Goal: Transaction & Acquisition: Register for event/course

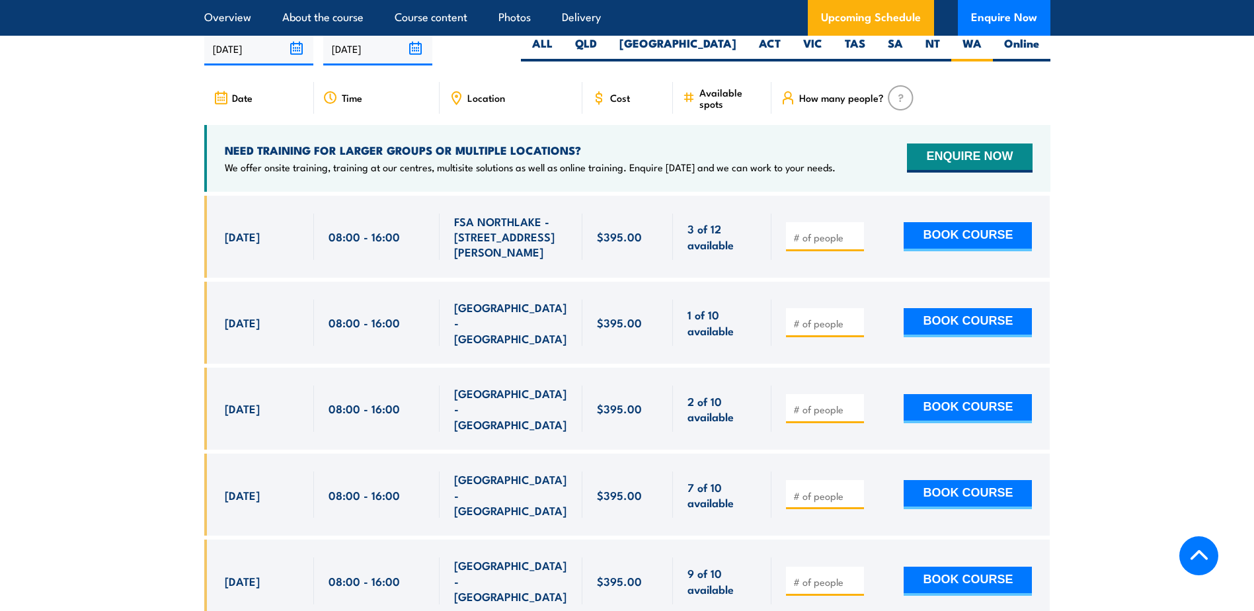
click at [822, 329] on input "number" at bounding box center [826, 323] width 66 height 13
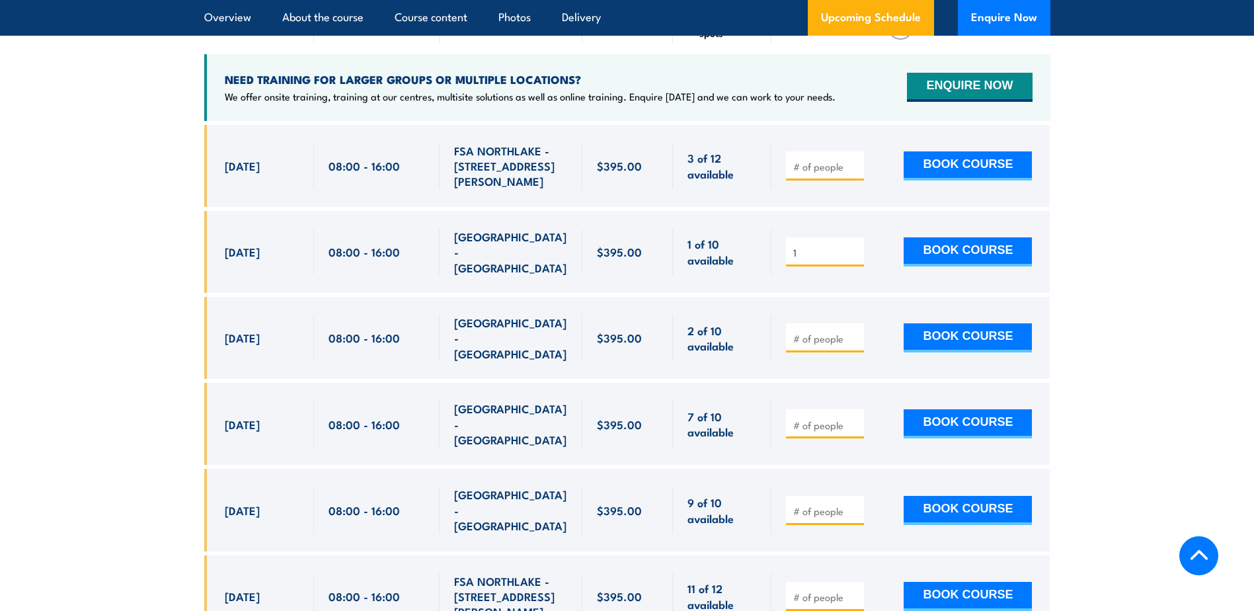
scroll to position [2521, 0]
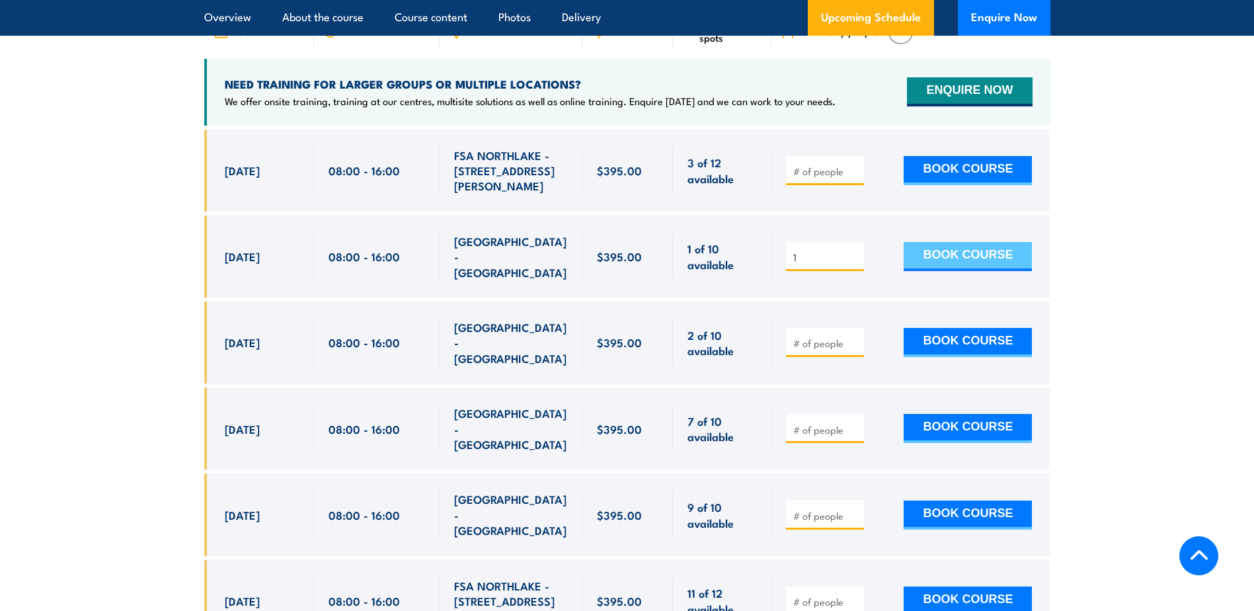
type input "1"
click at [931, 265] on button "BOOK COURSE" at bounding box center [968, 256] width 128 height 29
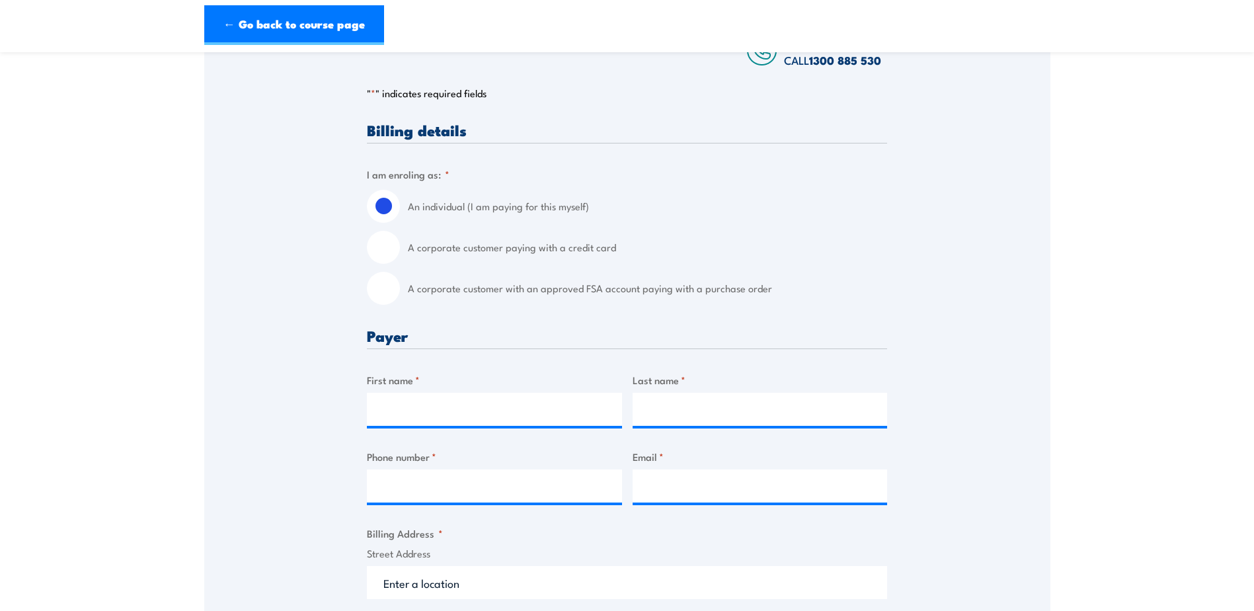
scroll to position [264, 0]
click at [426, 407] on input "First name *" at bounding box center [494, 408] width 255 height 33
type input "Luccas"
click at [656, 418] on input "Last name *" at bounding box center [760, 408] width 255 height 33
type input "Mello"
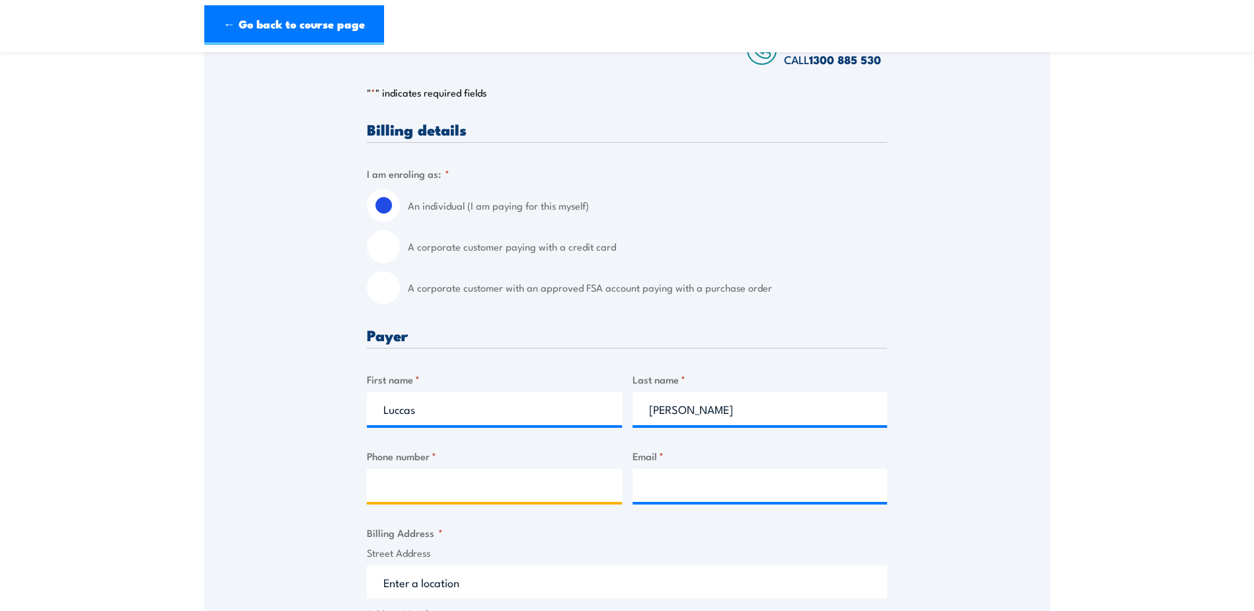
click at [510, 494] on input "Phone number *" at bounding box center [494, 485] width 255 height 33
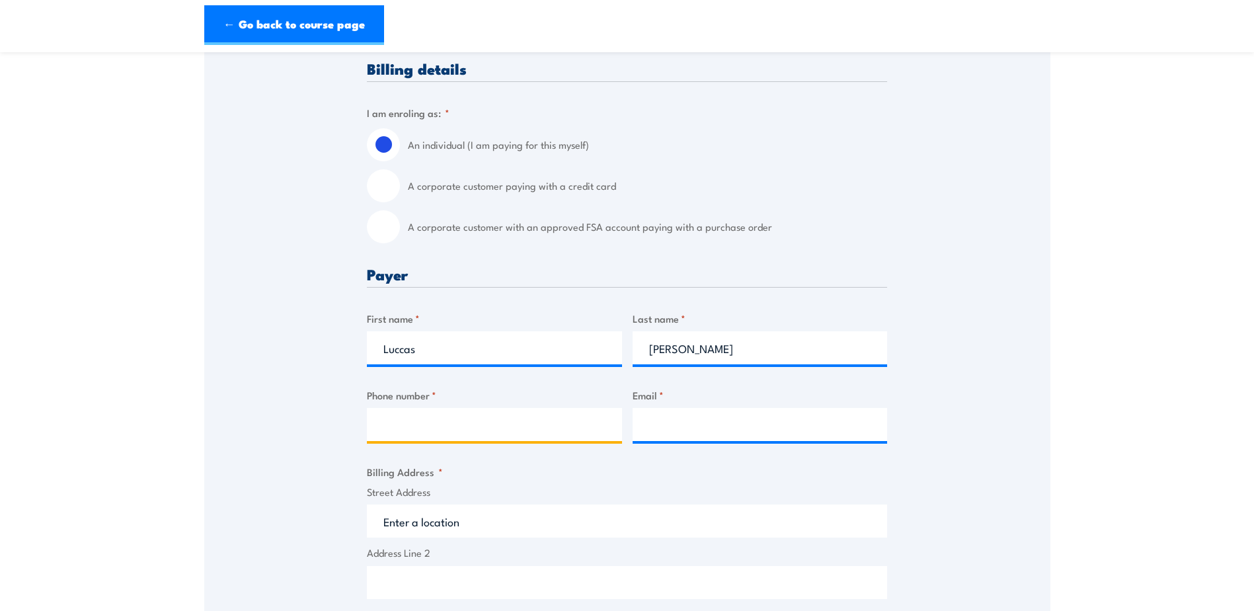
scroll to position [331, 0]
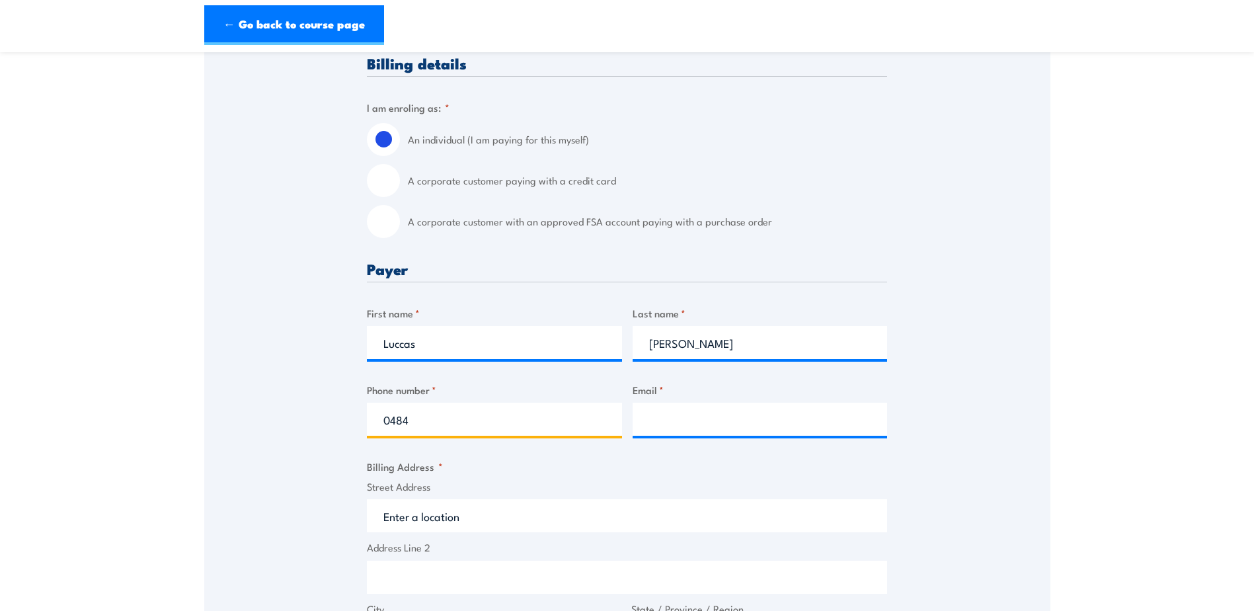
type input "0484586970"
type input "Kitrina.Callahan@aurizon.com.au"
click at [927, 478] on div "Speak to a specialist CALL 1300 885 530 CALL 1300 885 530 " * " indicates requi…" at bounding box center [627, 519] width 846 height 1205
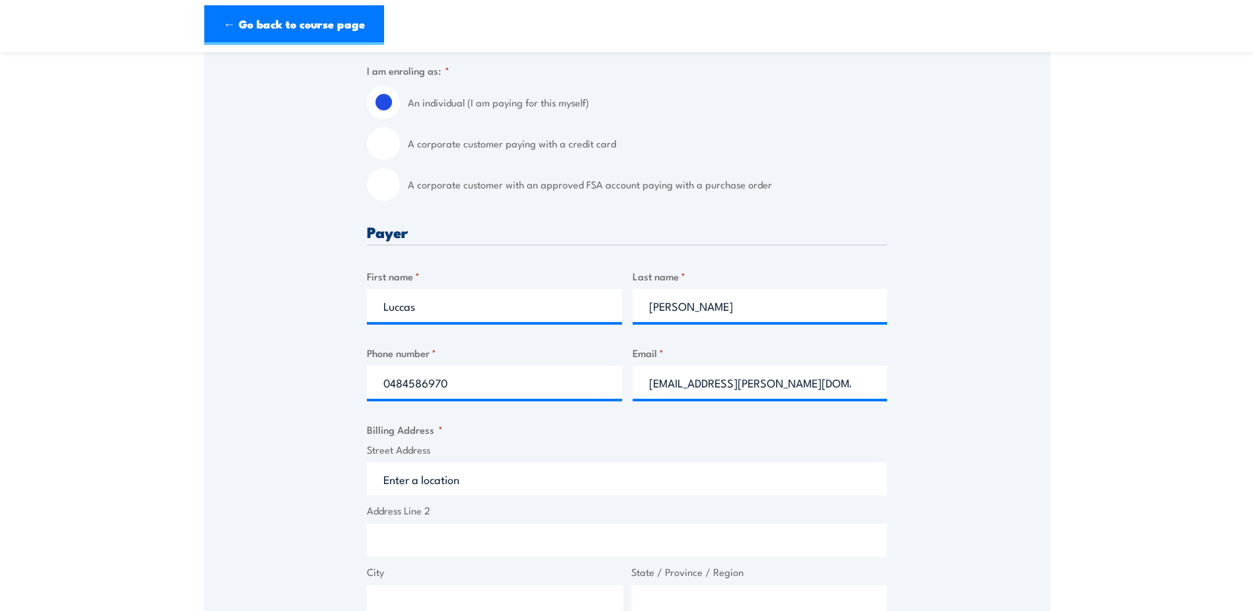
scroll to position [397, 0]
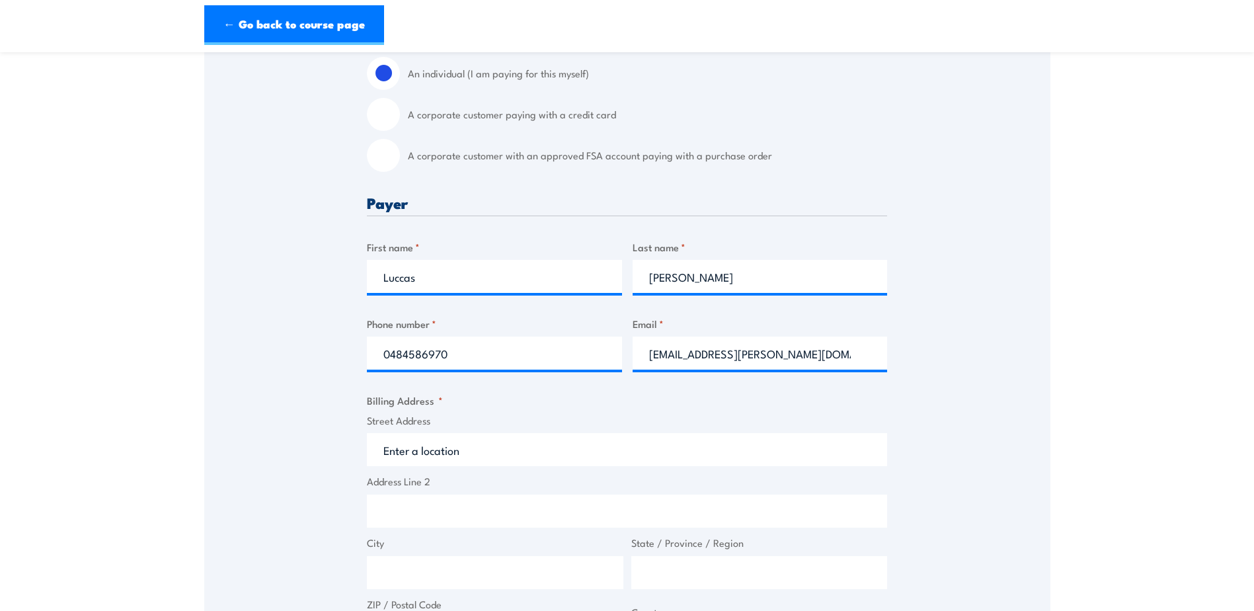
click at [442, 457] on input "Street Address" at bounding box center [627, 449] width 520 height 33
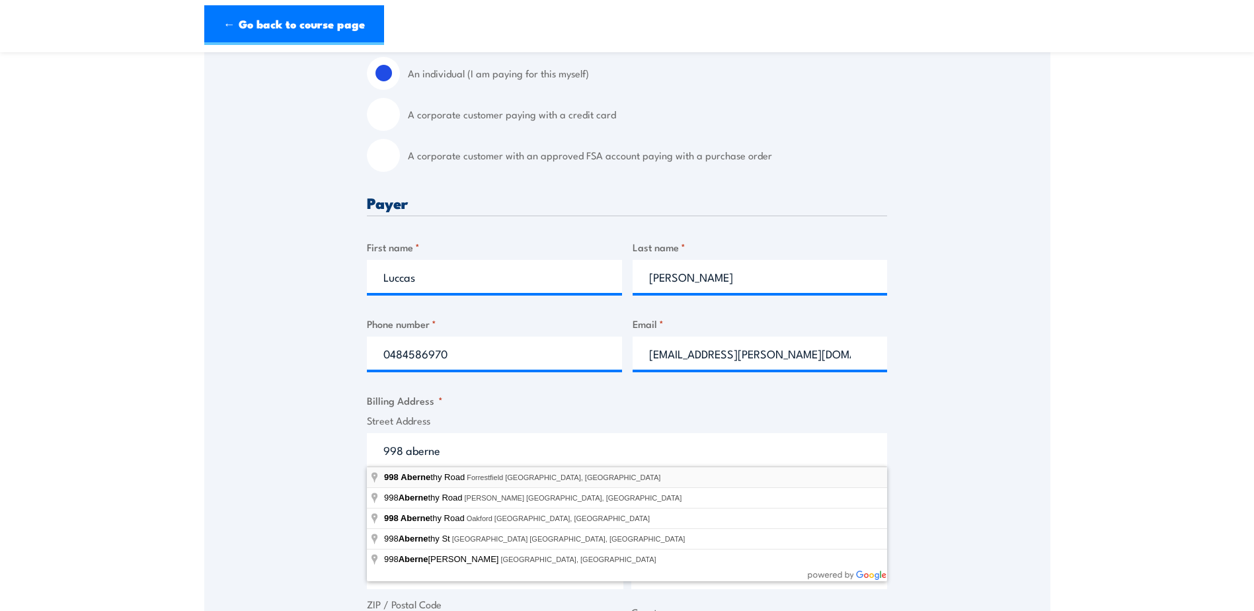
type input "[STREET_ADDRESS][PERSON_NAME]"
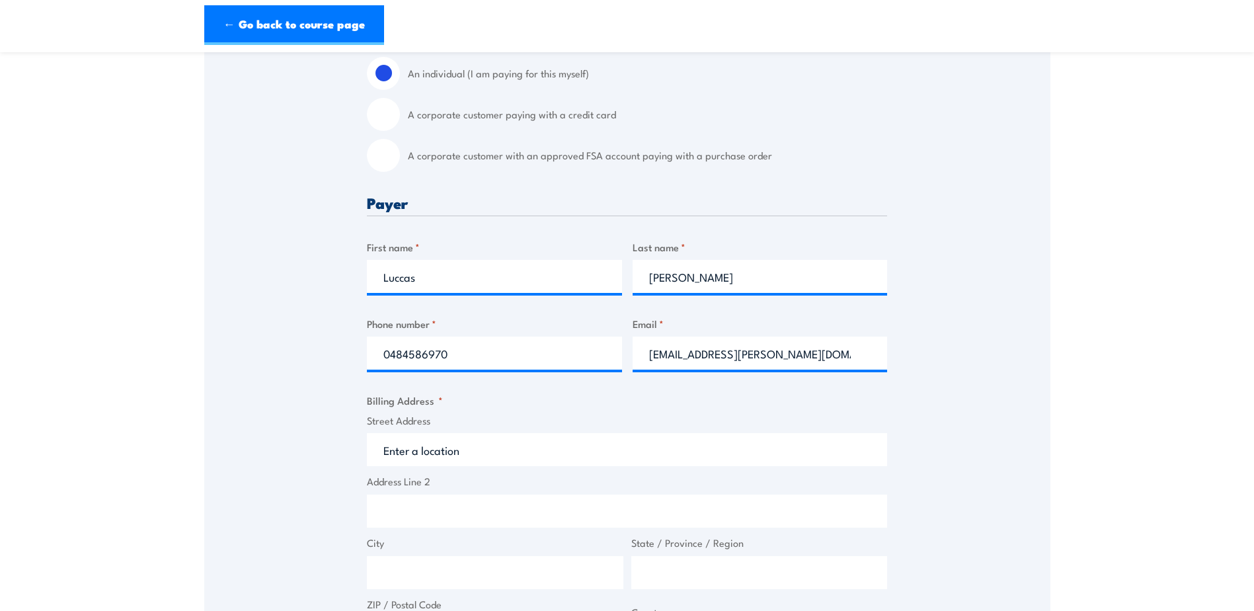
type input "[STREET_ADDRESS][PERSON_NAME]"
type input "Forrestfield"
type input "[GEOGRAPHIC_DATA]"
type input "6058"
select select "[GEOGRAPHIC_DATA]"
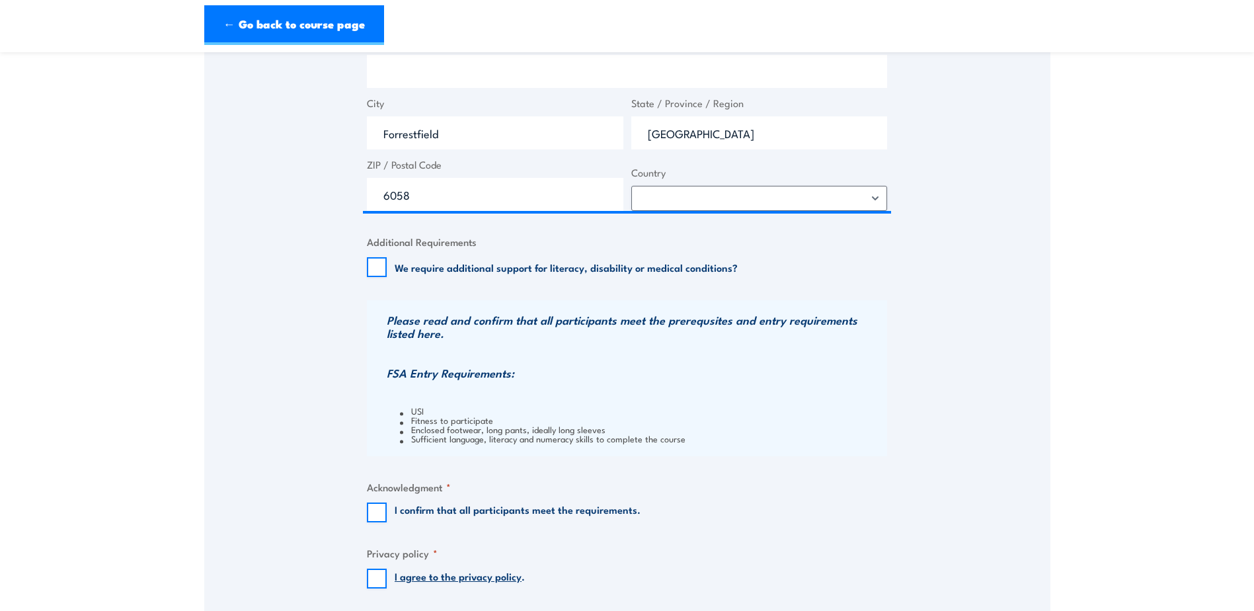
scroll to position [859, 0]
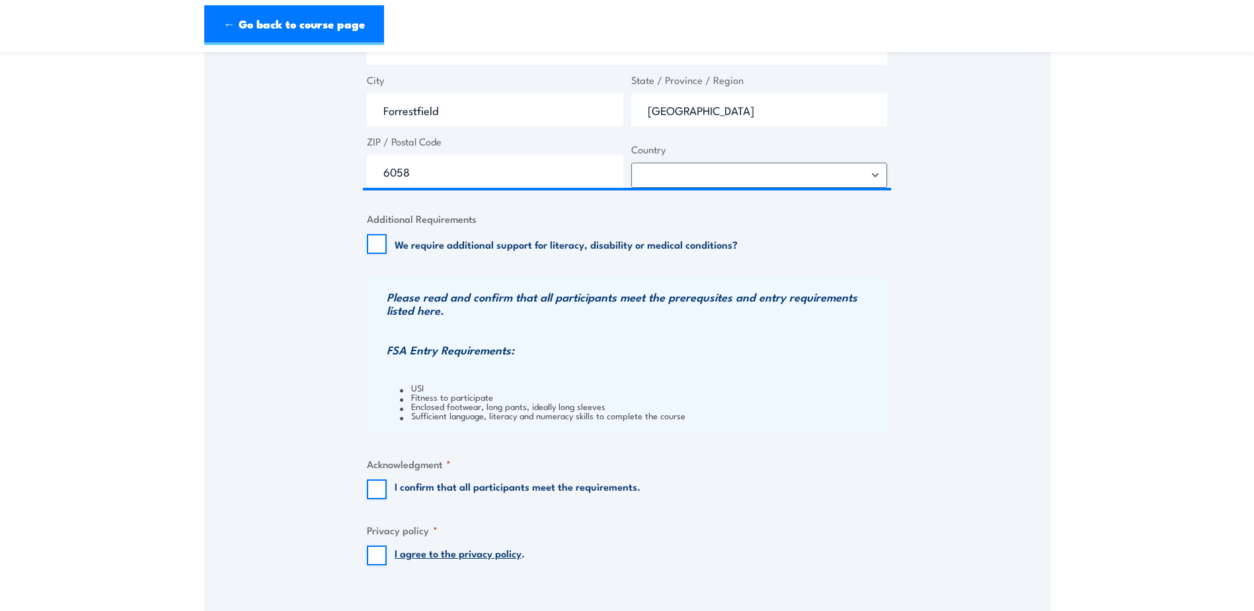
click at [381, 491] on input "I confirm that all participants meet the requirements." at bounding box center [377, 489] width 20 height 20
checkbox input "true"
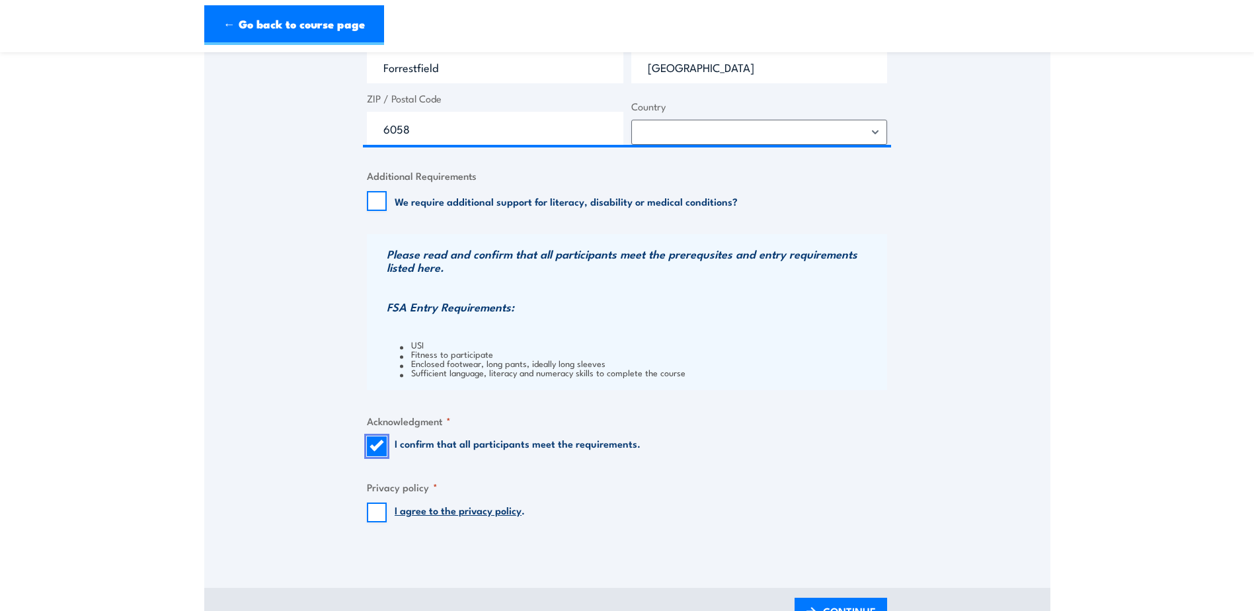
scroll to position [925, 0]
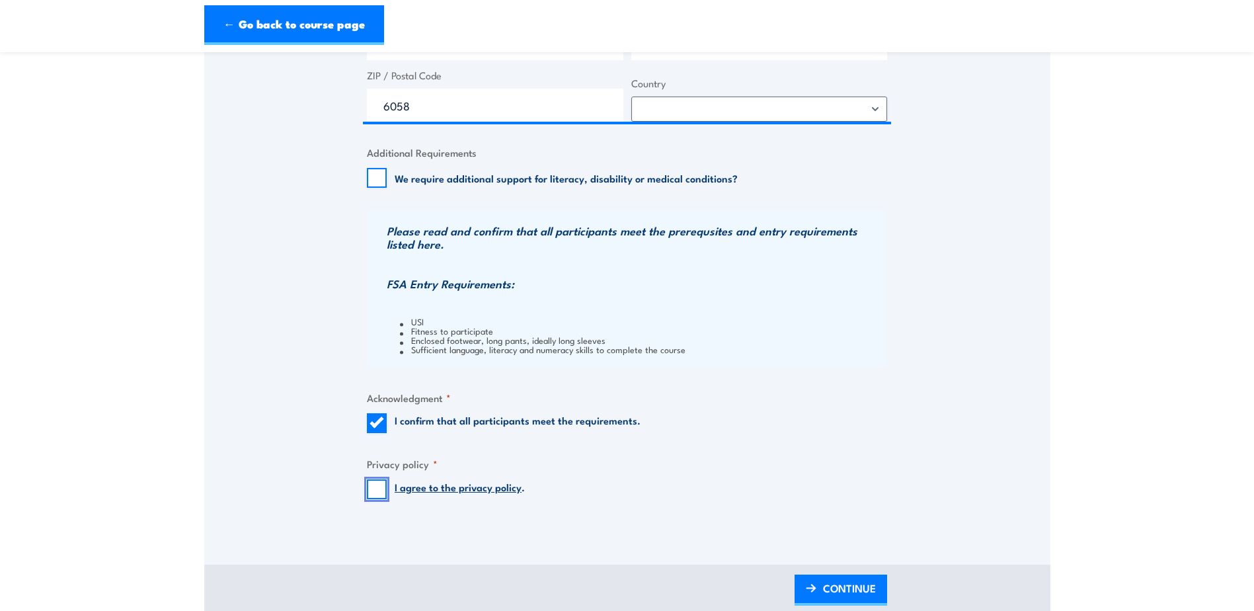
click at [375, 484] on input "I agree to the privacy policy ." at bounding box center [377, 489] width 20 height 20
checkbox input "true"
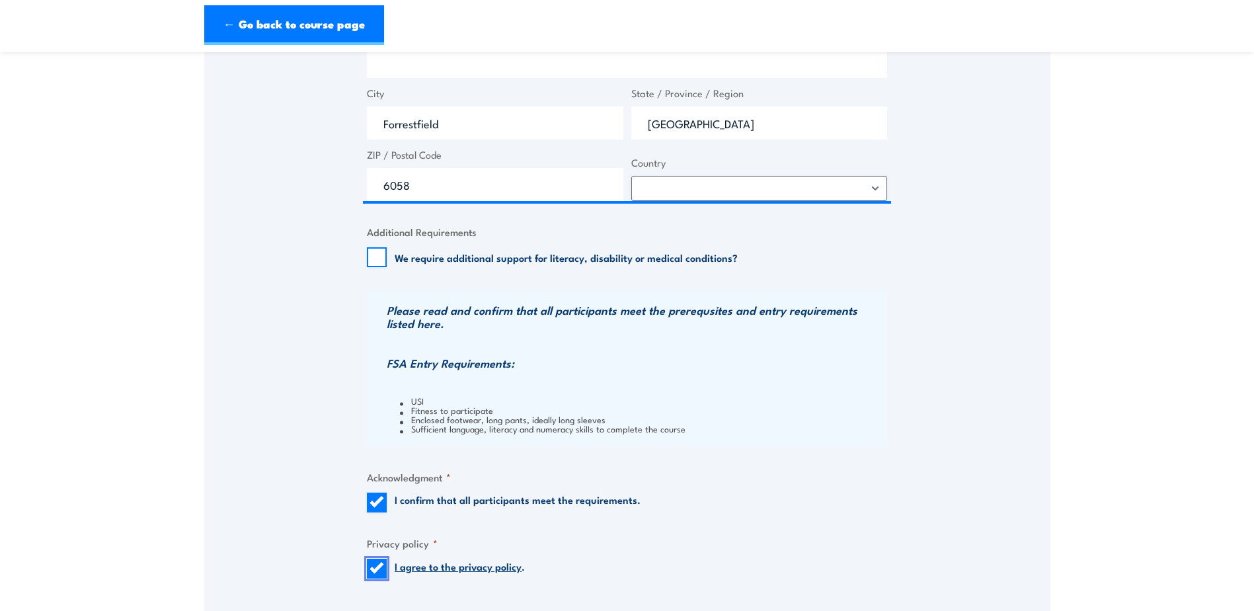
scroll to position [992, 0]
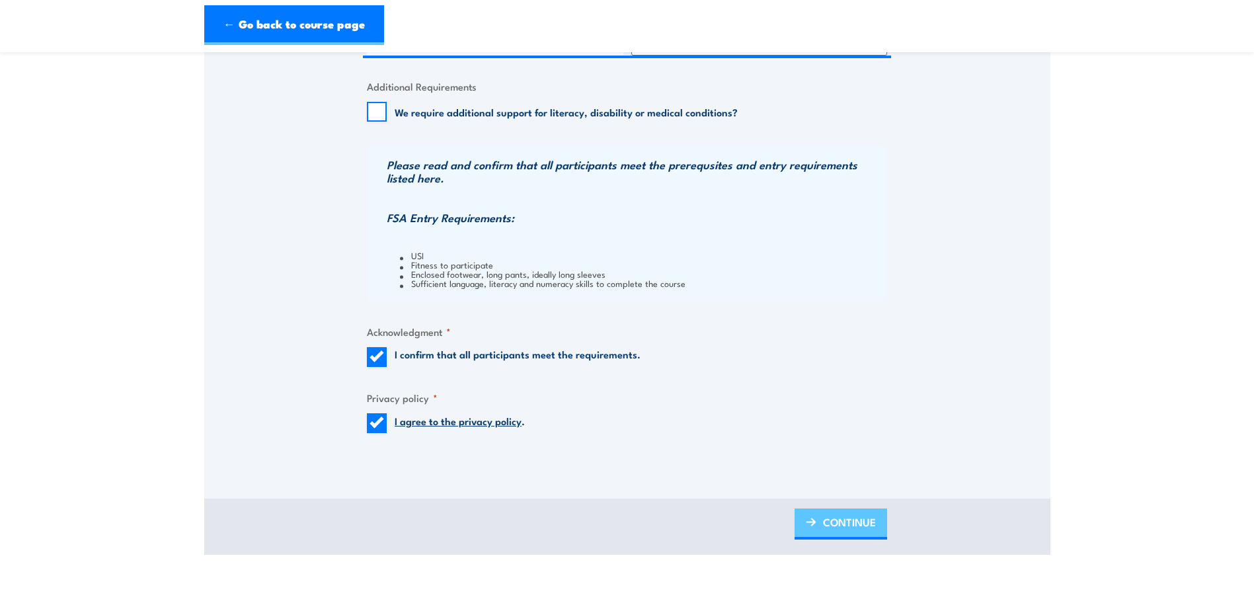
drag, startPoint x: 838, startPoint y: 528, endPoint x: 831, endPoint y: 526, distance: 7.5
click at [838, 528] on span "CONTINUE" at bounding box center [849, 521] width 53 height 35
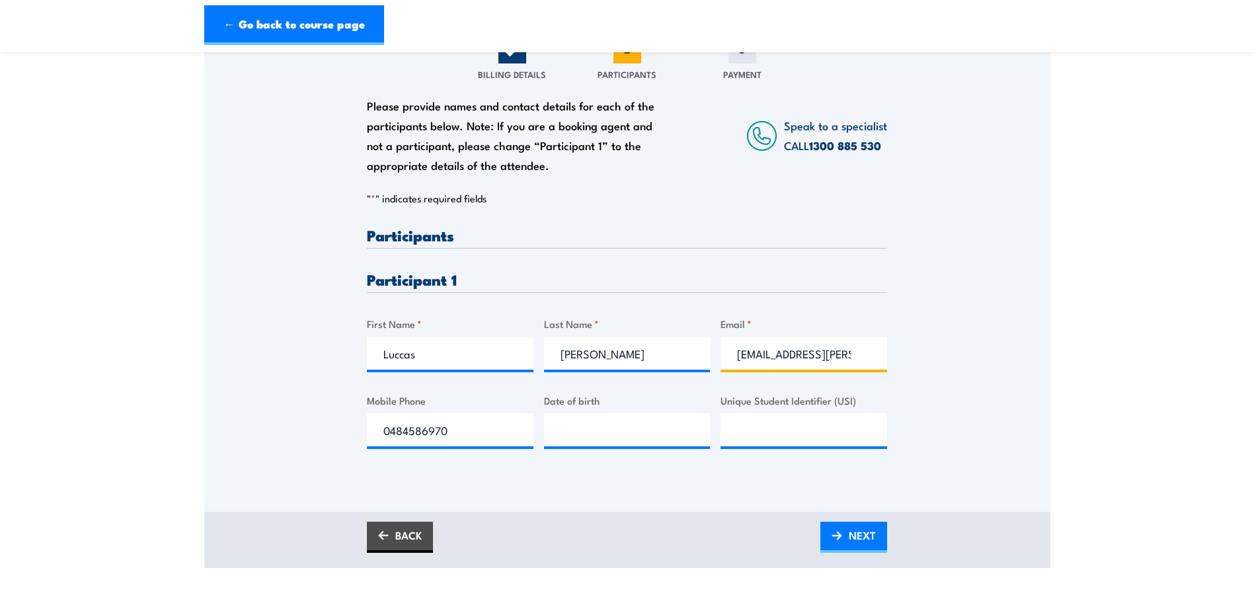
scroll to position [0, 51]
drag, startPoint x: 735, startPoint y: 356, endPoint x: 980, endPoint y: 341, distance: 245.1
click at [977, 340] on div "Please provide names and contact details for each of the participants below. No…" at bounding box center [627, 262] width 846 height 425
type input "Luccas.Mello@aurizon.com.au"
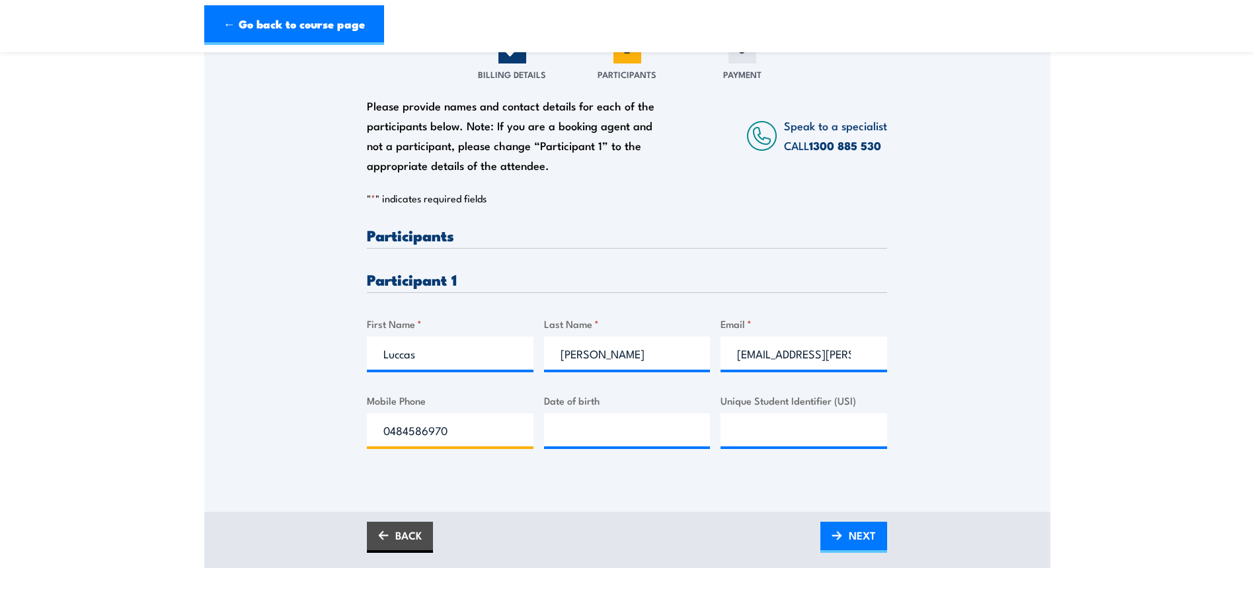
drag, startPoint x: 489, startPoint y: 428, endPoint x: 459, endPoint y: 430, distance: 29.9
click at [489, 428] on input "0484586970" at bounding box center [450, 429] width 167 height 33
drag, startPoint x: 462, startPoint y: 430, endPoint x: 350, endPoint y: 420, distance: 112.9
click at [351, 423] on div "Please provide names and contact details for each of the participants below. No…" at bounding box center [627, 262] width 846 height 425
paste input "20748341"
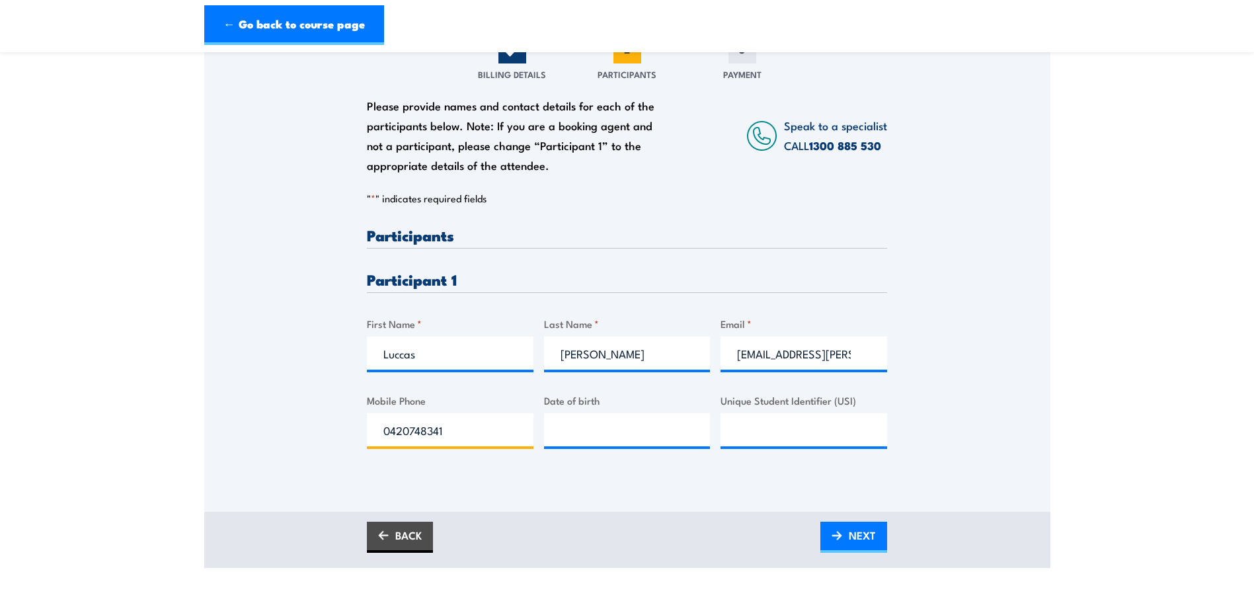
type input "0420748341"
click at [664, 434] on input "__/__/____" at bounding box center [627, 429] width 167 height 33
click at [564, 434] on input "__/__/____" at bounding box center [627, 429] width 167 height 33
click at [570, 429] on input "_1/7_/____" at bounding box center [627, 429] width 167 height 33
click at [576, 434] on input "17/__/____" at bounding box center [627, 429] width 167 height 33
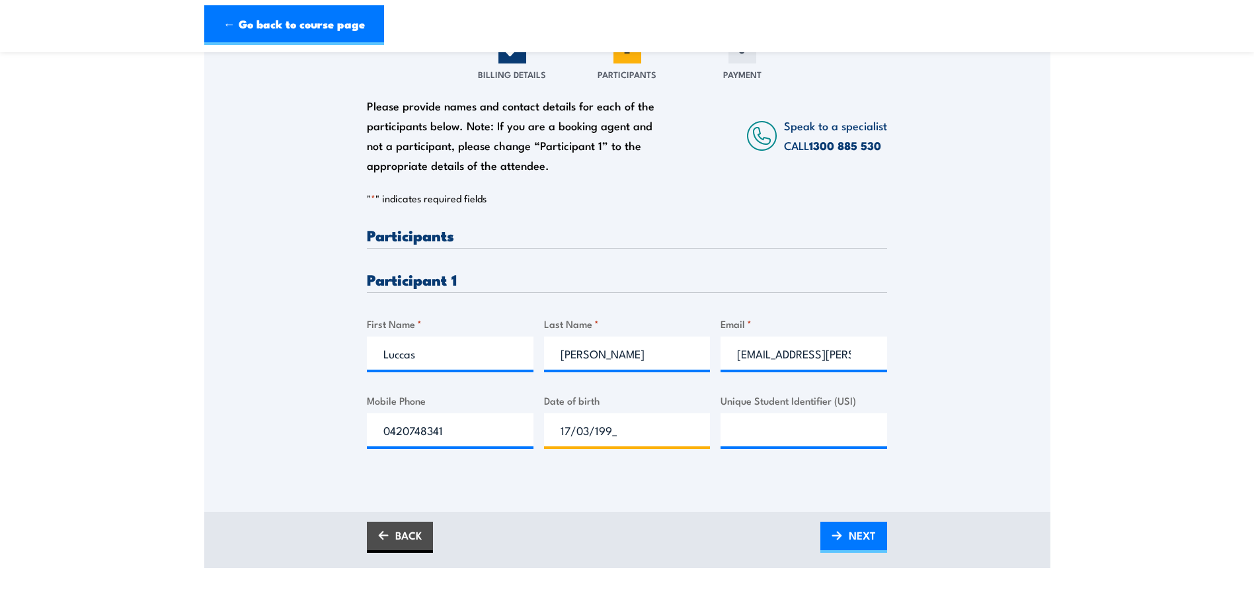
type input "17/03/1992"
click at [805, 437] on input "Unique Student Identifier (USI)" at bounding box center [804, 429] width 167 height 33
paste input "CGSBEH3N45"
type input "CGSBEH3N45"
click at [948, 414] on div "Please provide names and contact details for each of the participants below. No…" at bounding box center [627, 262] width 846 height 425
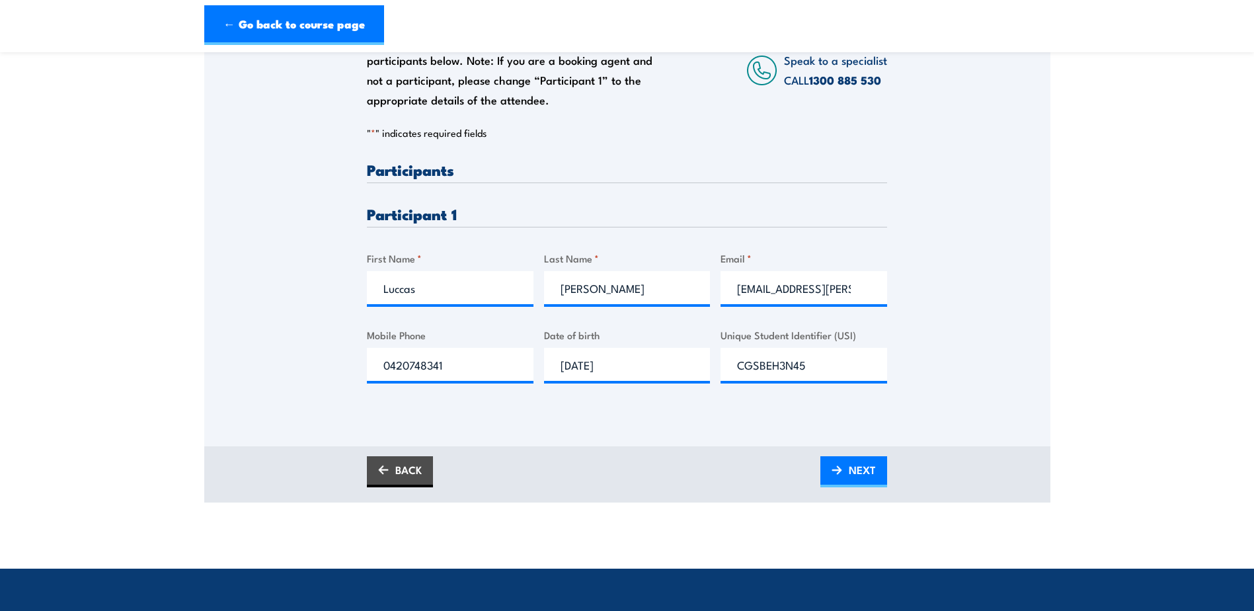
scroll to position [264, 0]
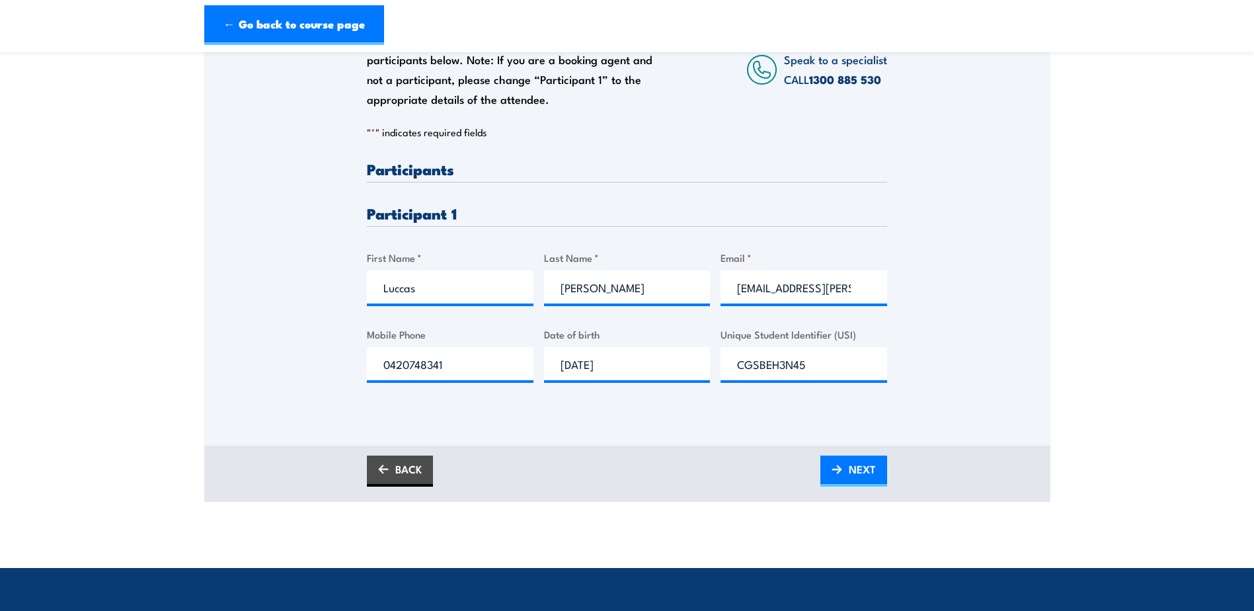
drag, startPoint x: 865, startPoint y: 467, endPoint x: 887, endPoint y: 462, distance: 22.4
click at [865, 467] on span "NEXT" at bounding box center [862, 469] width 27 height 35
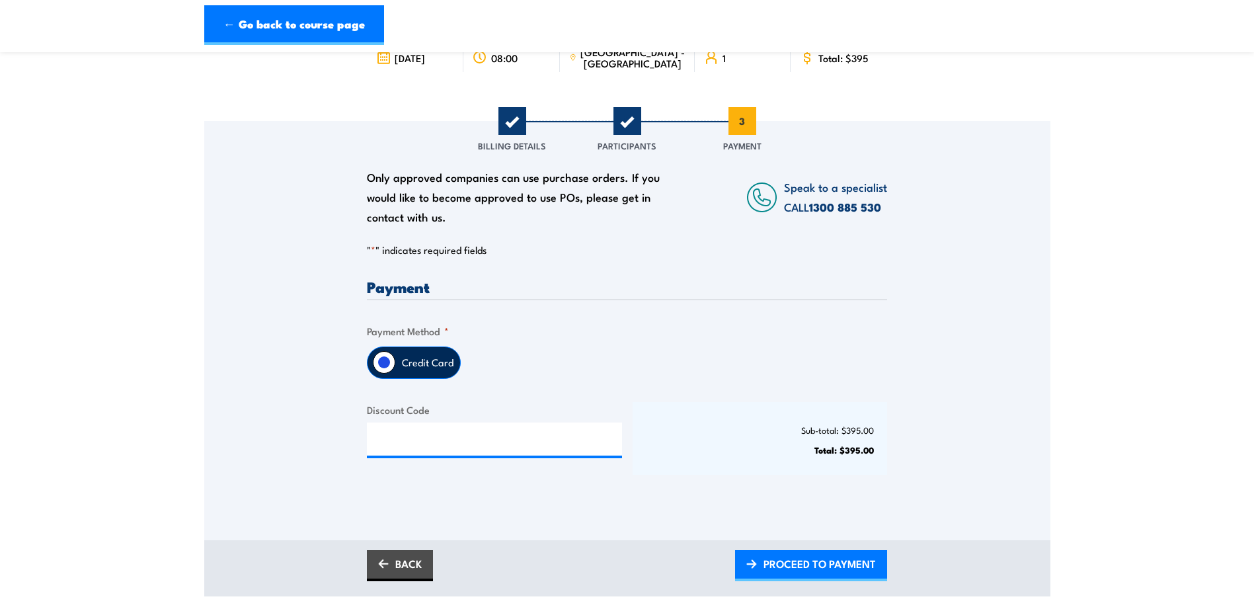
scroll to position [132, 0]
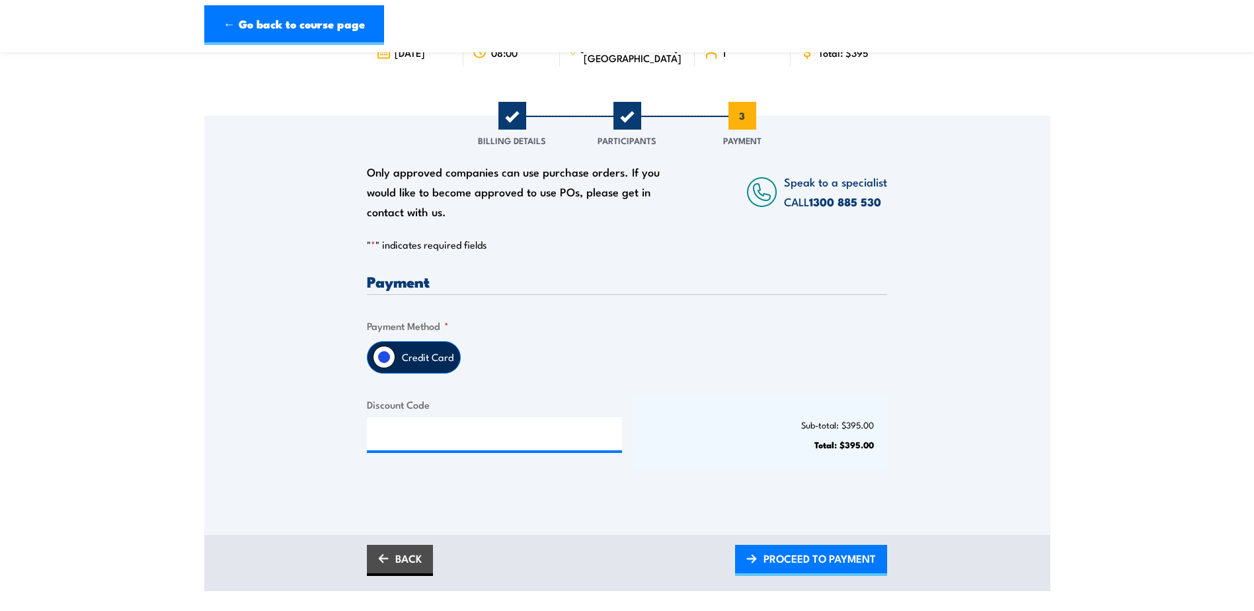
click at [383, 356] on input "Credit Card" at bounding box center [384, 357] width 22 height 22
click at [435, 361] on label "Credit Card" at bounding box center [427, 357] width 65 height 31
click at [395, 361] on input "Credit Card" at bounding box center [384, 357] width 22 height 22
click at [388, 352] on input "Credit Card" at bounding box center [384, 357] width 22 height 22
drag, startPoint x: 828, startPoint y: 557, endPoint x: 791, endPoint y: 547, distance: 37.9
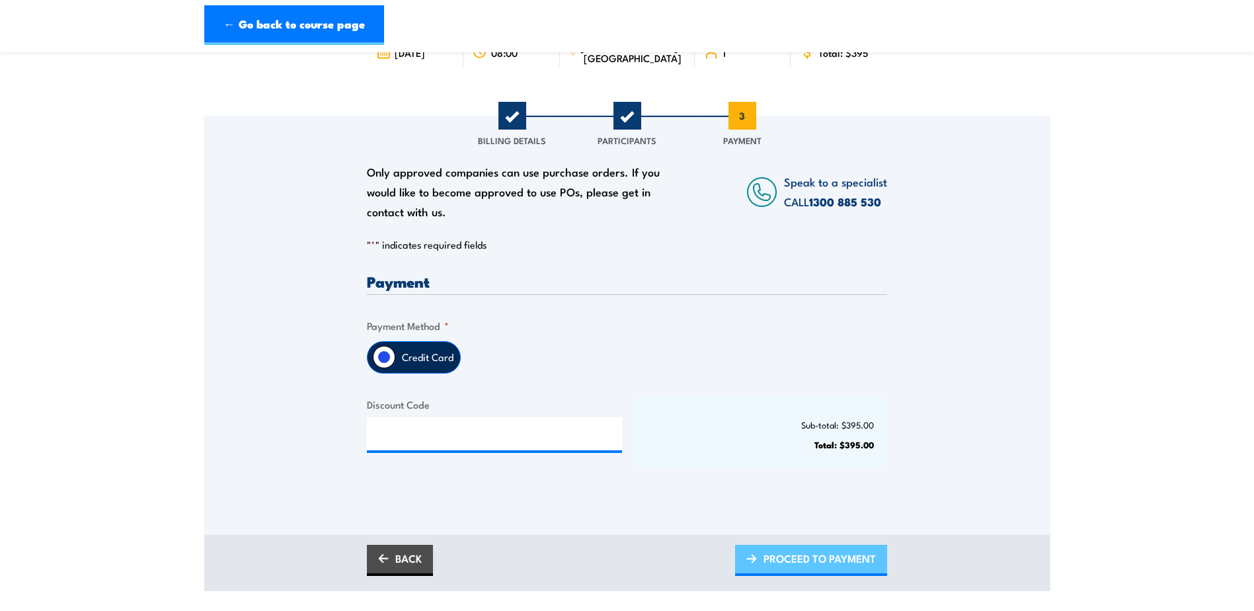
click at [828, 557] on span "PROCEED TO PAYMENT" at bounding box center [820, 558] width 112 height 35
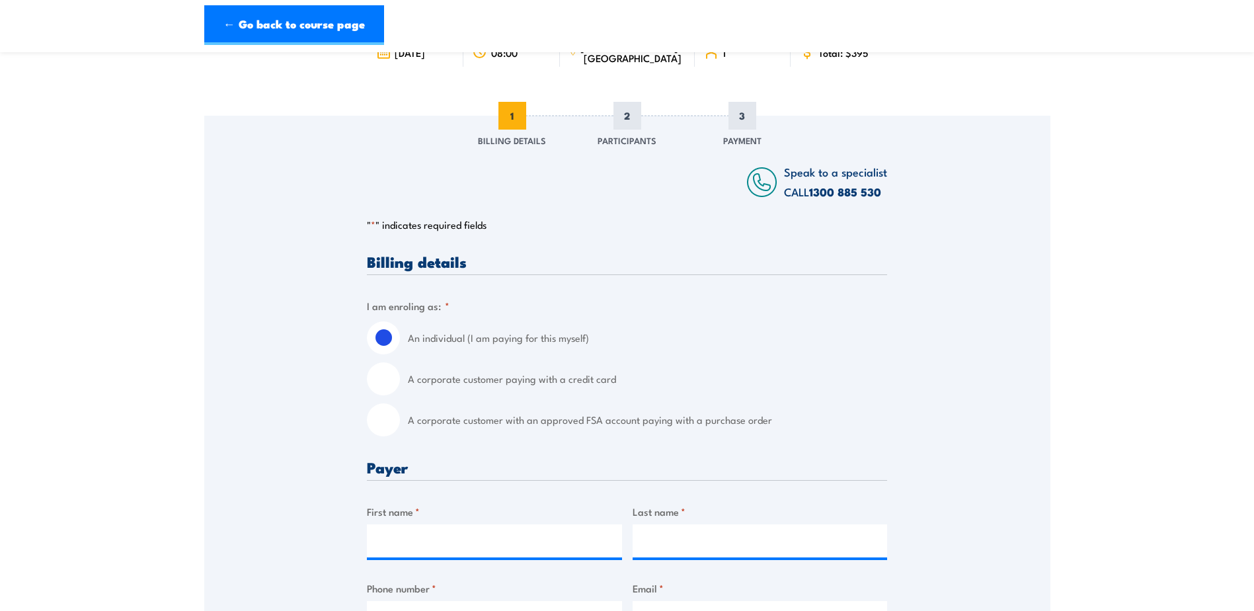
scroll to position [331, 0]
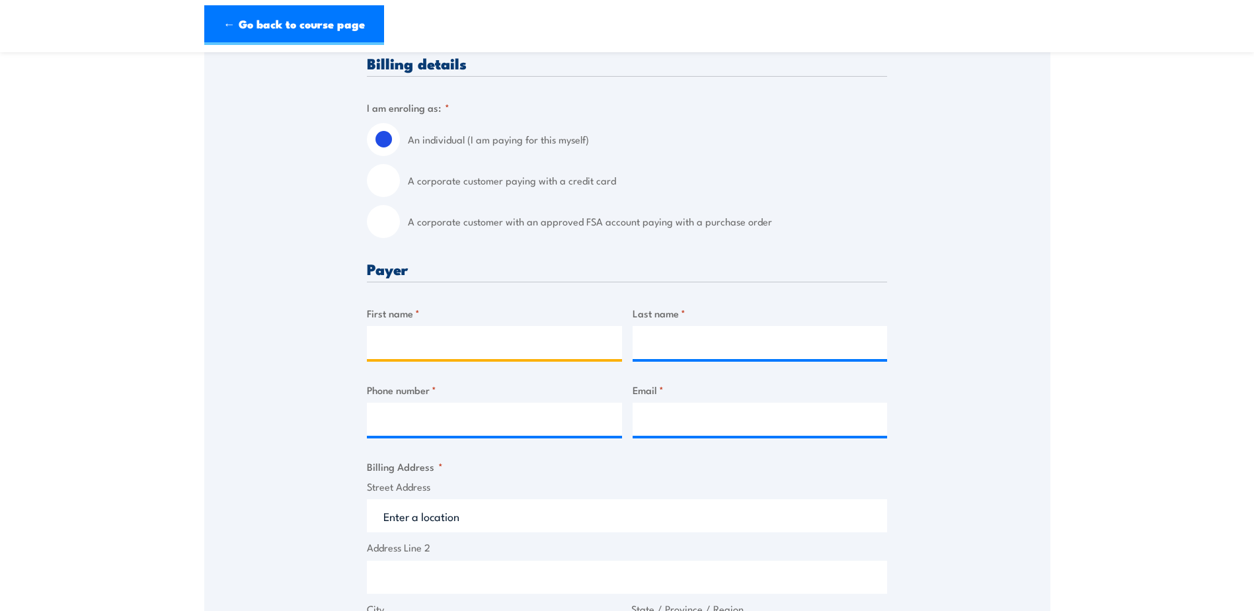
click at [444, 340] on input "First name *" at bounding box center [494, 342] width 255 height 33
type input "M"
type input "Kitrina"
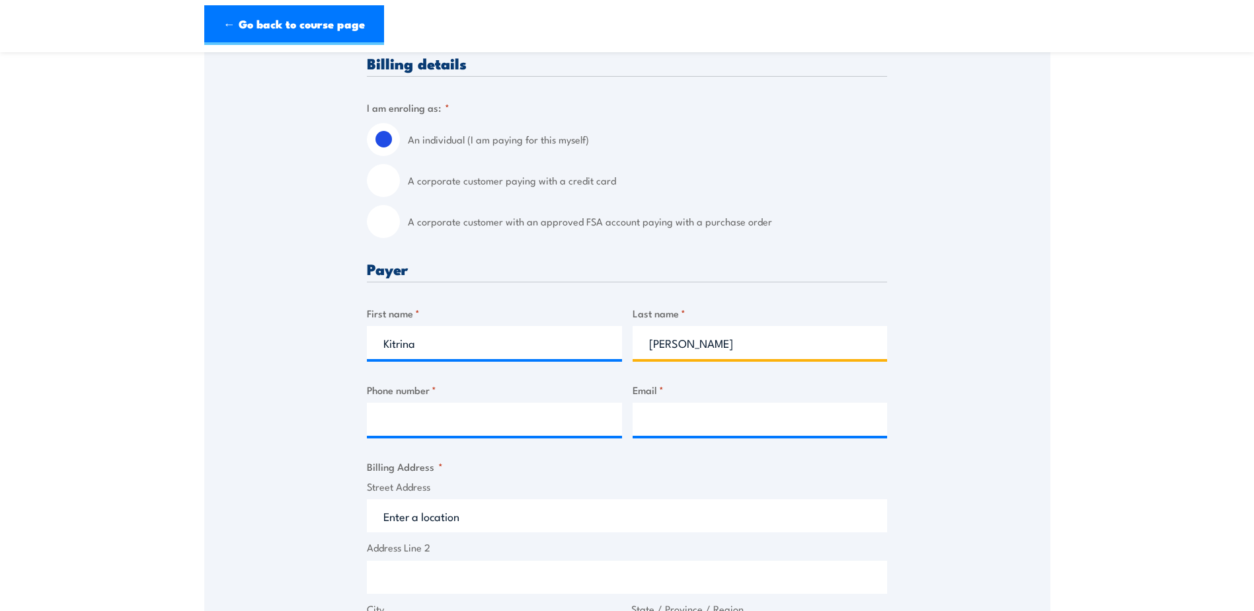
type input "[PERSON_NAME]"
type input "0484586970"
type input "[EMAIL_ADDRESS][PERSON_NAME][DOMAIN_NAME]"
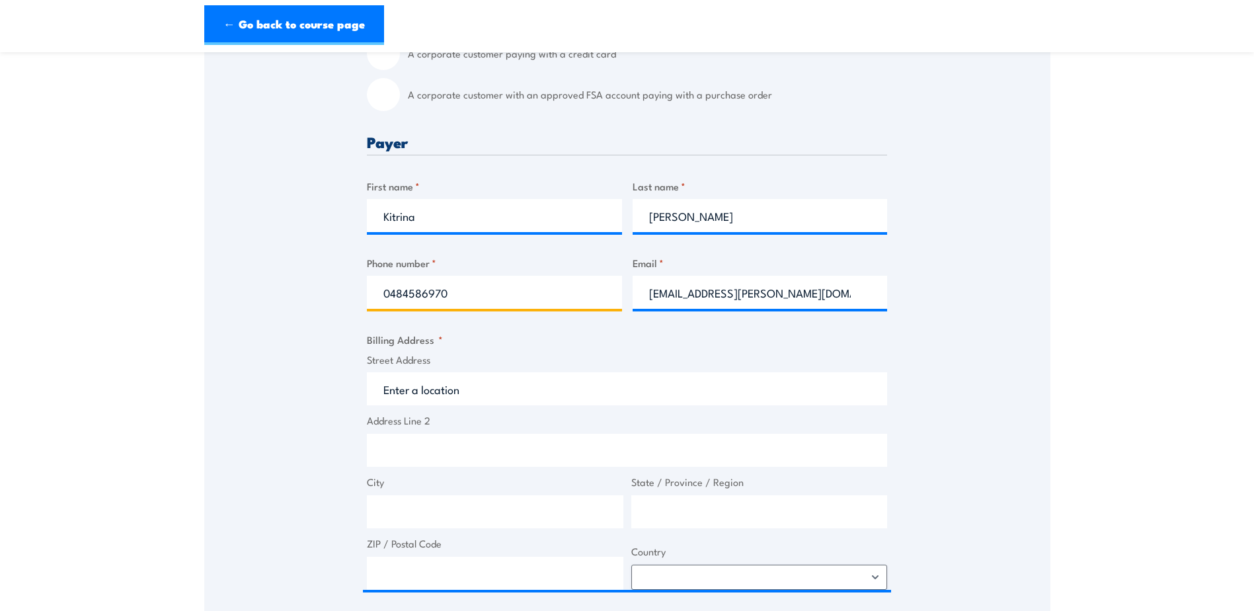
scroll to position [463, 0]
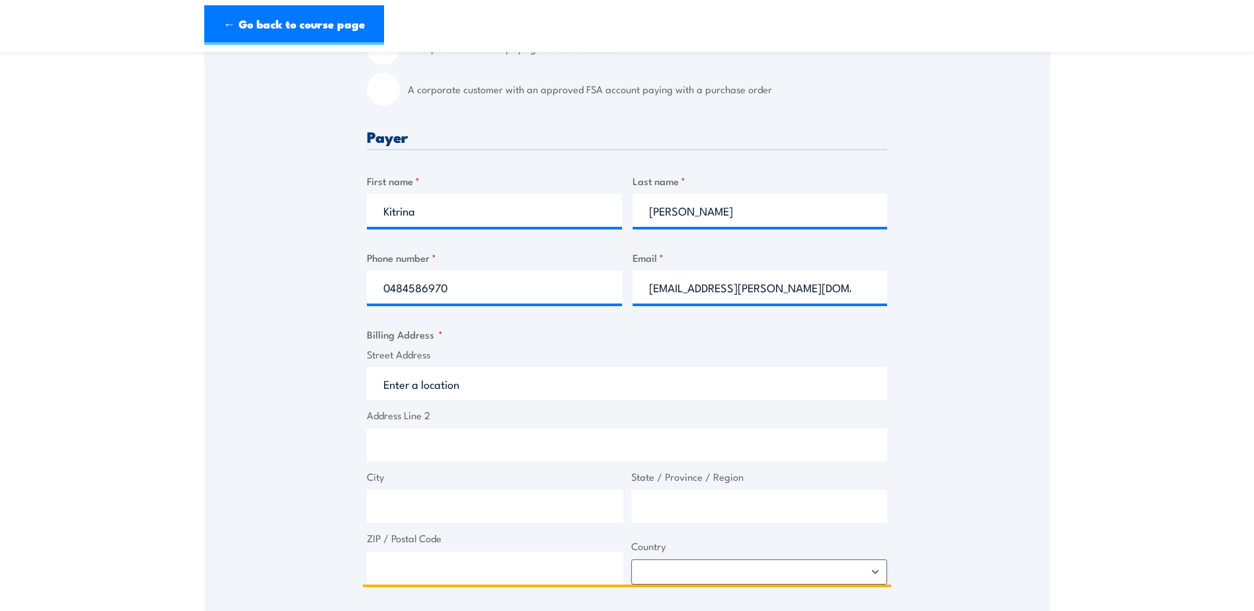
click at [440, 389] on input "Street Address" at bounding box center [627, 383] width 520 height 33
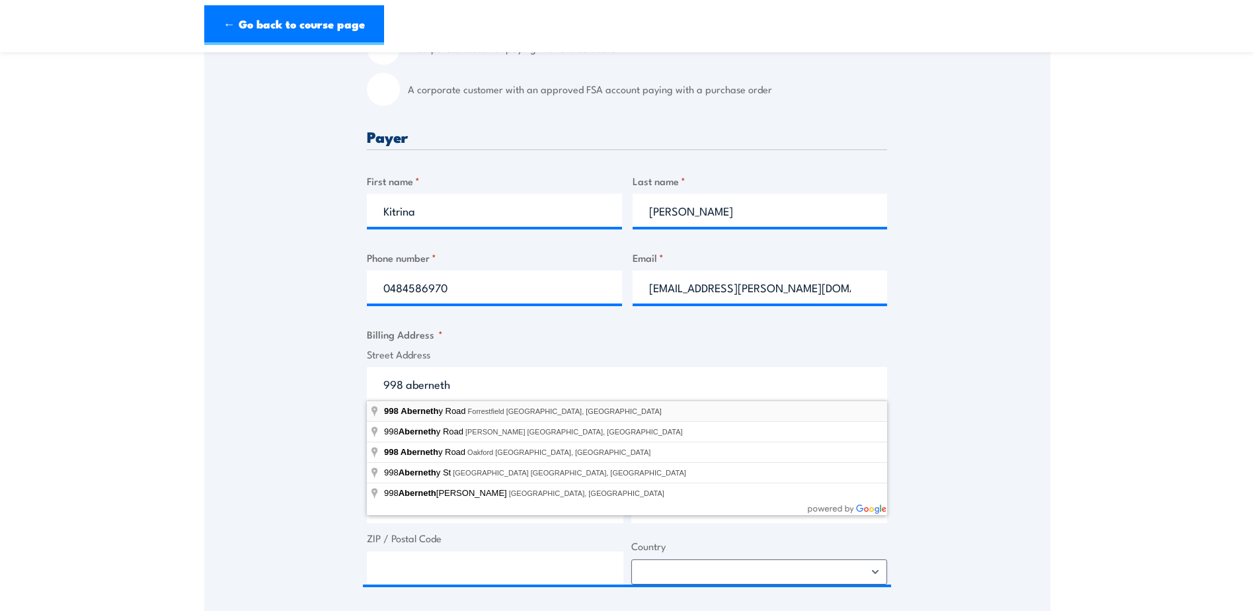
type input "998 Abernethy Road, Forrestfield WA, Australia"
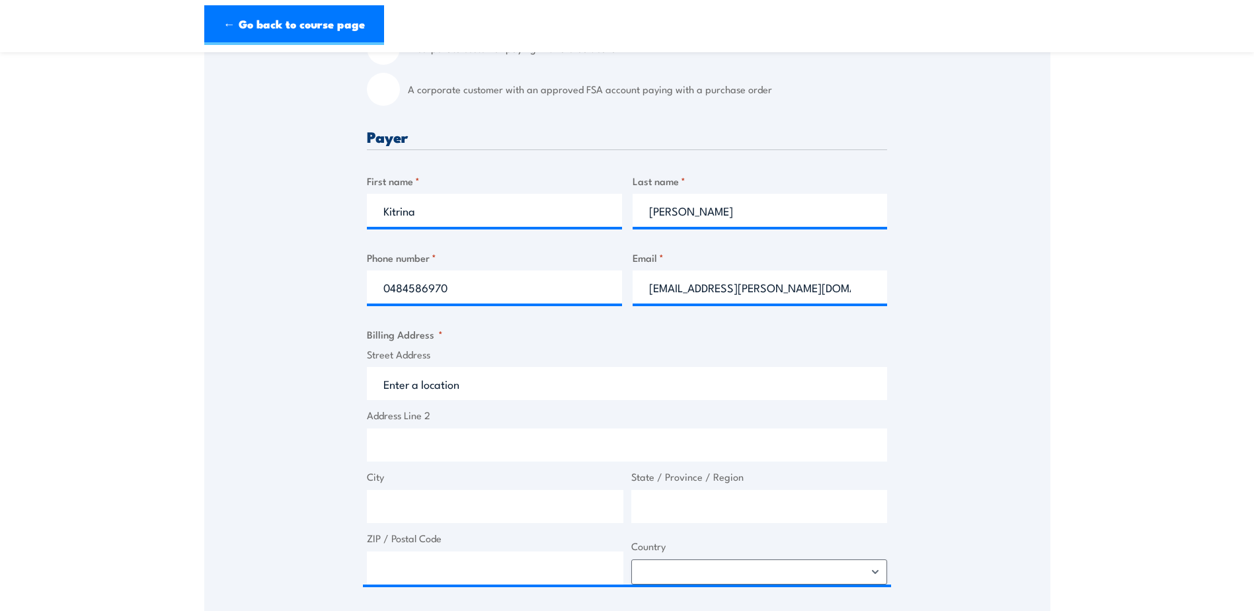
type input "998 Abernethy Rd"
type input "Forrestfield"
type input "Western Australia"
type input "6058"
select select "Australia"
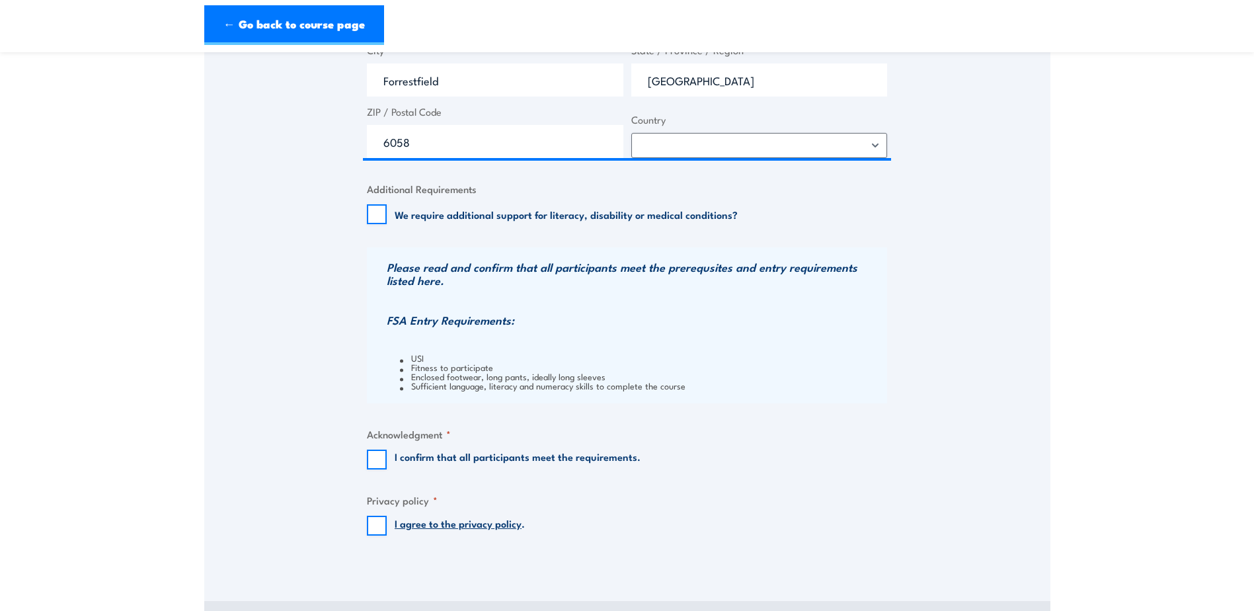
scroll to position [859, 0]
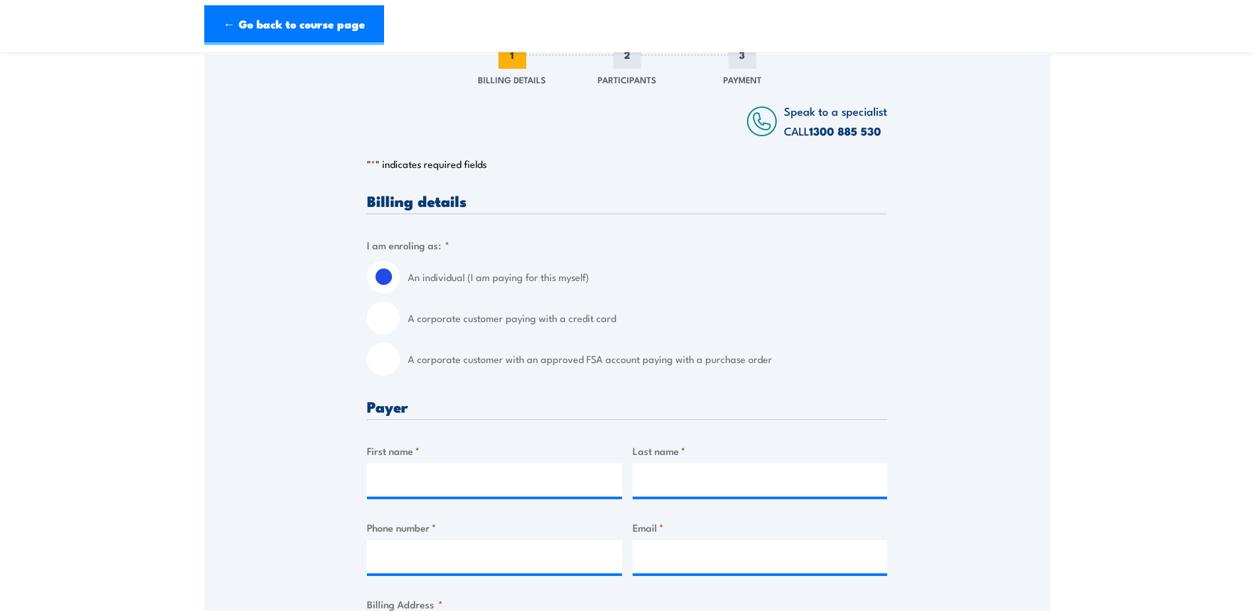
scroll to position [264, 0]
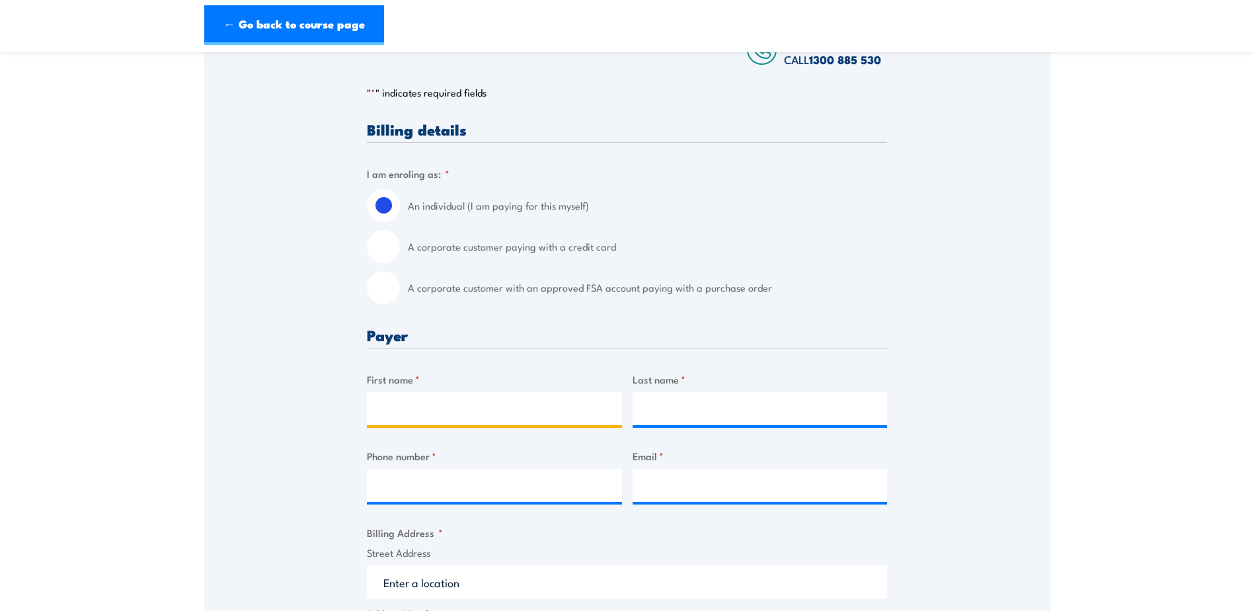
click at [464, 414] on input "First name *" at bounding box center [494, 408] width 255 height 33
type input "[PERSON_NAME]"
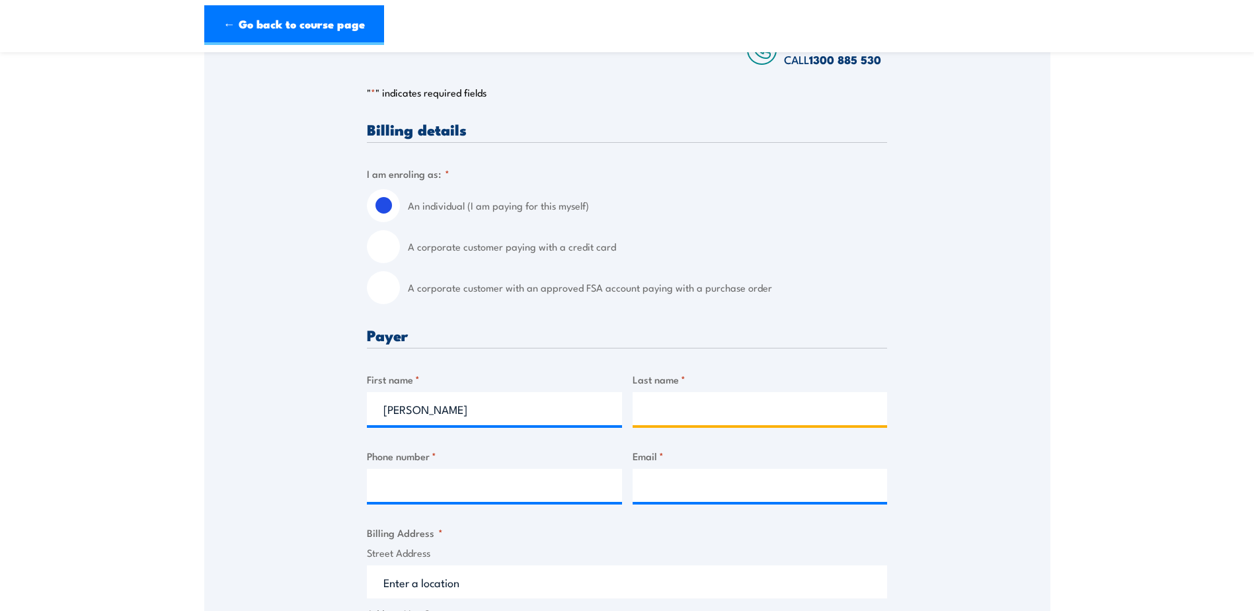
type input "Kitrina"
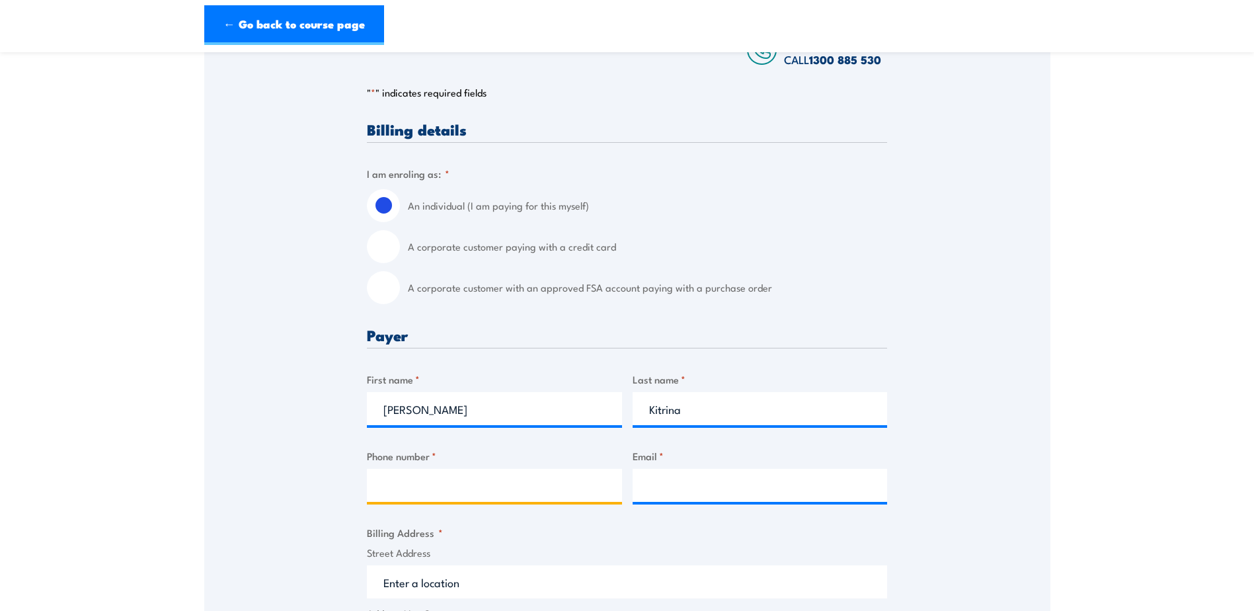
type input "0484586970"
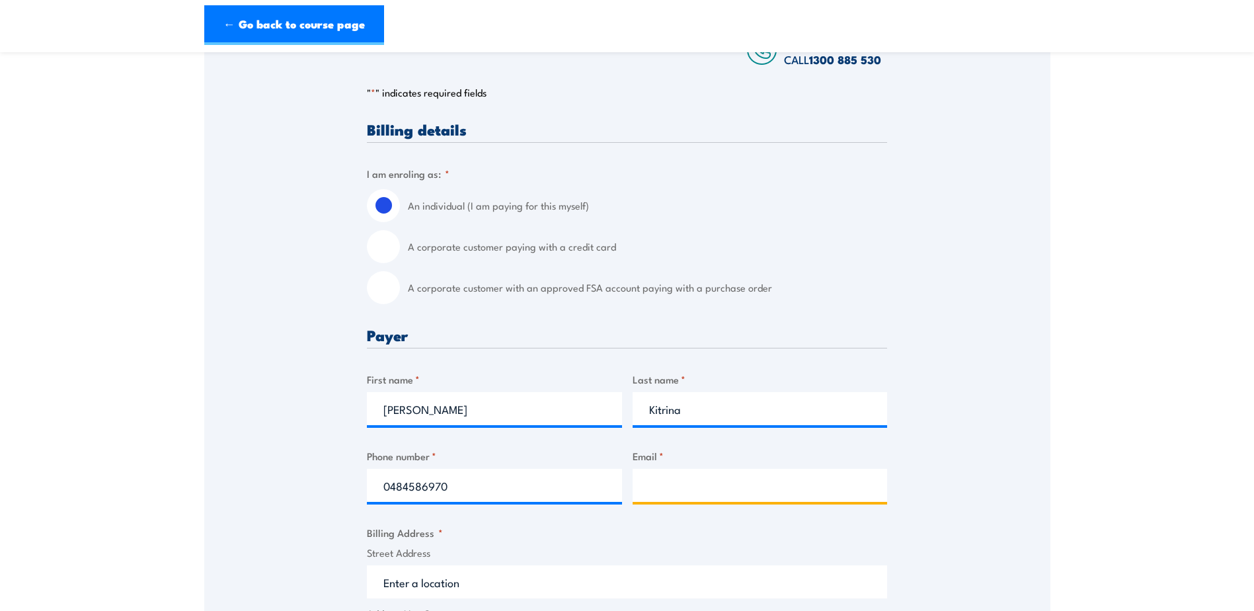
type input "[EMAIL_ADDRESS][PERSON_NAME][DOMAIN_NAME]"
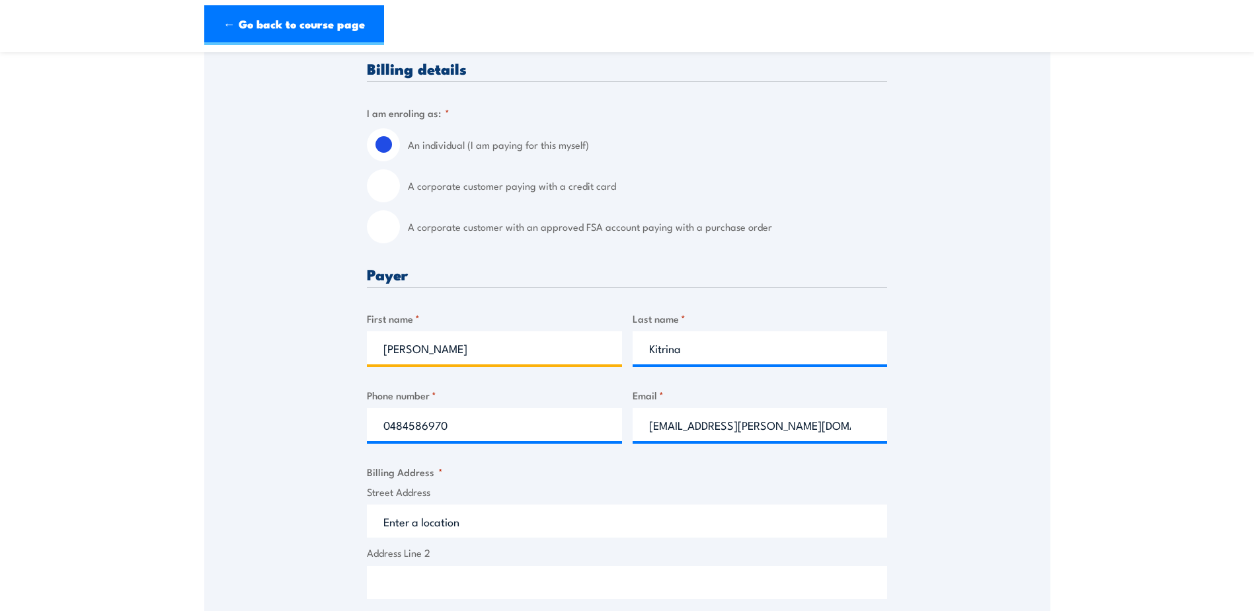
scroll to position [397, 0]
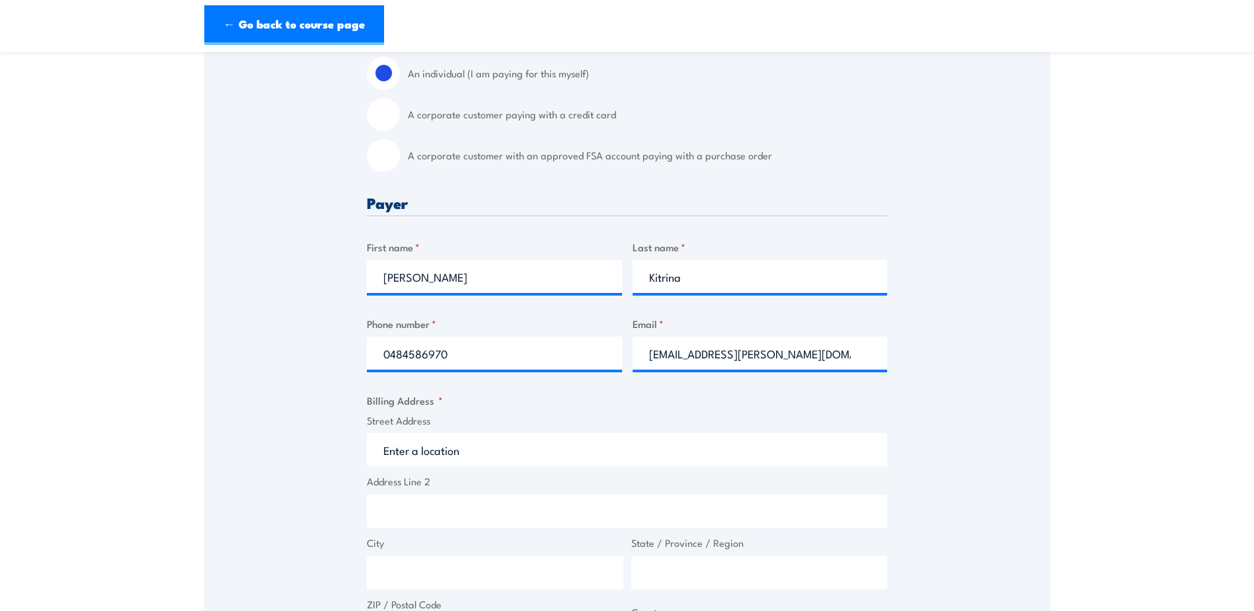
click at [420, 463] on input "Street Address" at bounding box center [627, 449] width 520 height 33
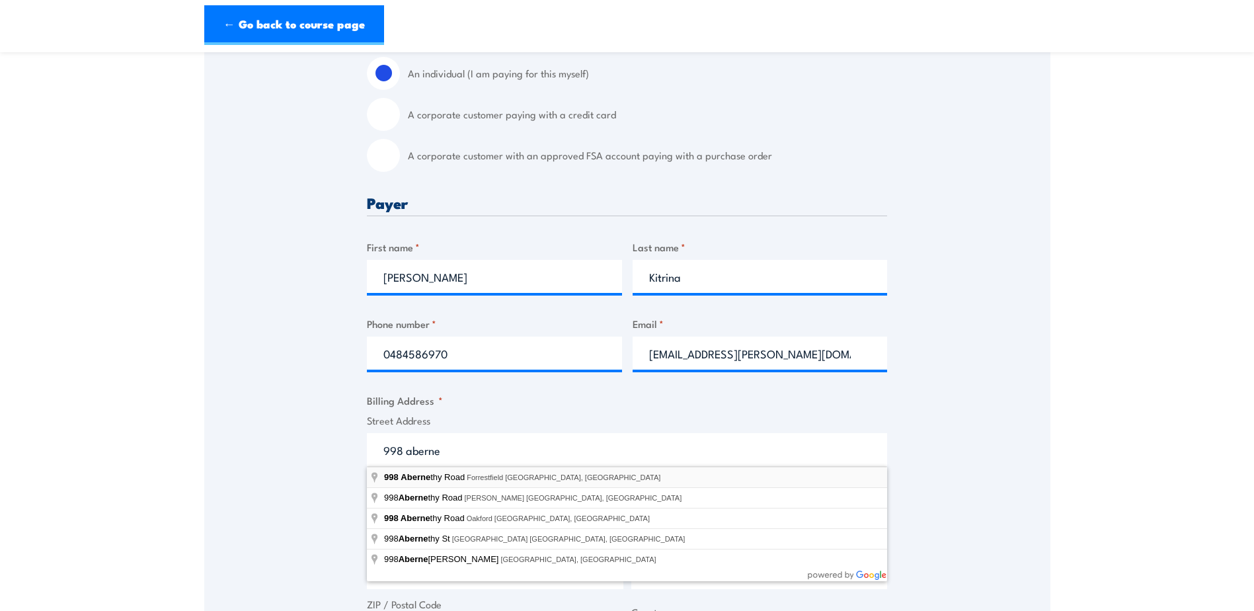
type input "[STREET_ADDRESS][PERSON_NAME]"
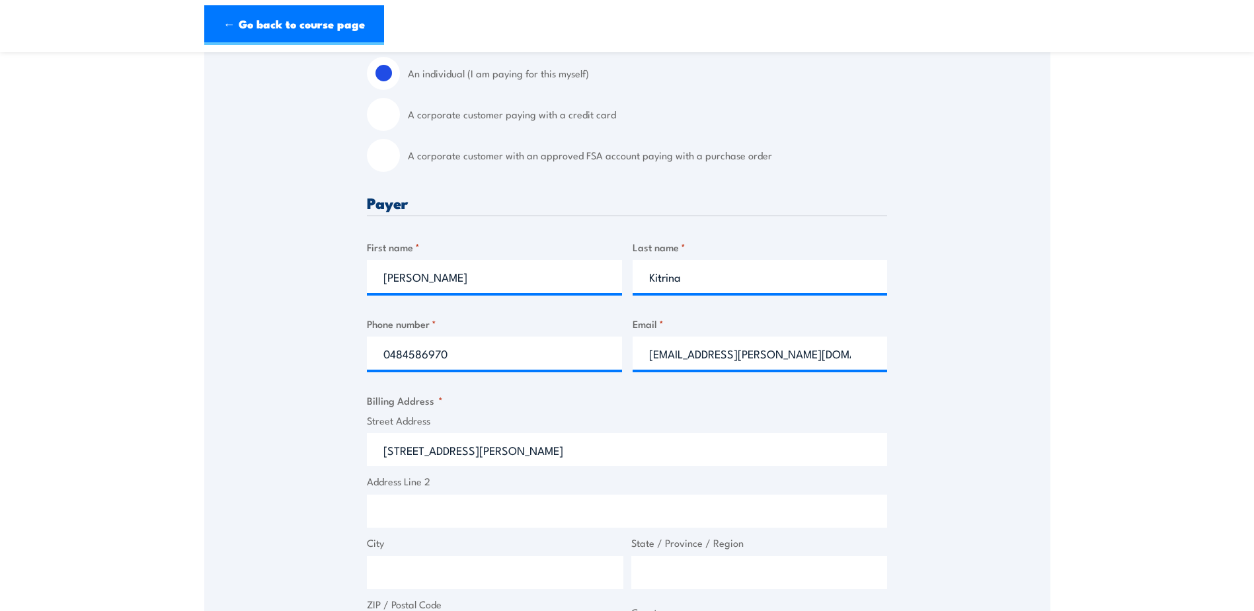
type input "[STREET_ADDRESS][PERSON_NAME]"
type input "Forrestfield"
type input "[GEOGRAPHIC_DATA]"
type input "6058"
select select "[GEOGRAPHIC_DATA]"
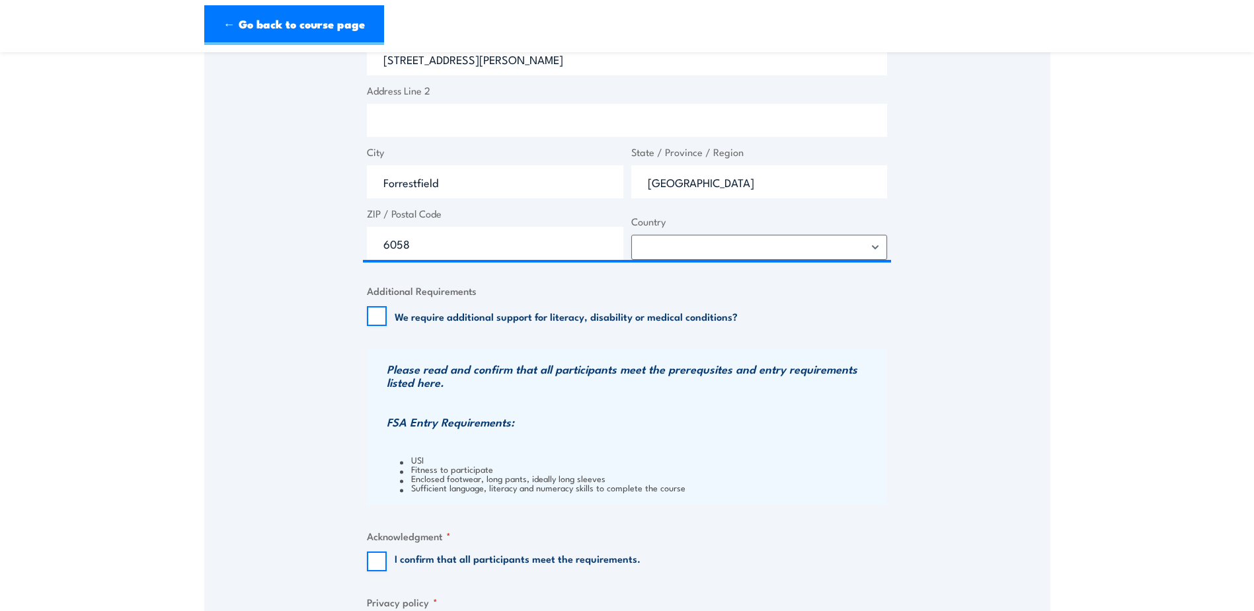
scroll to position [859, 0]
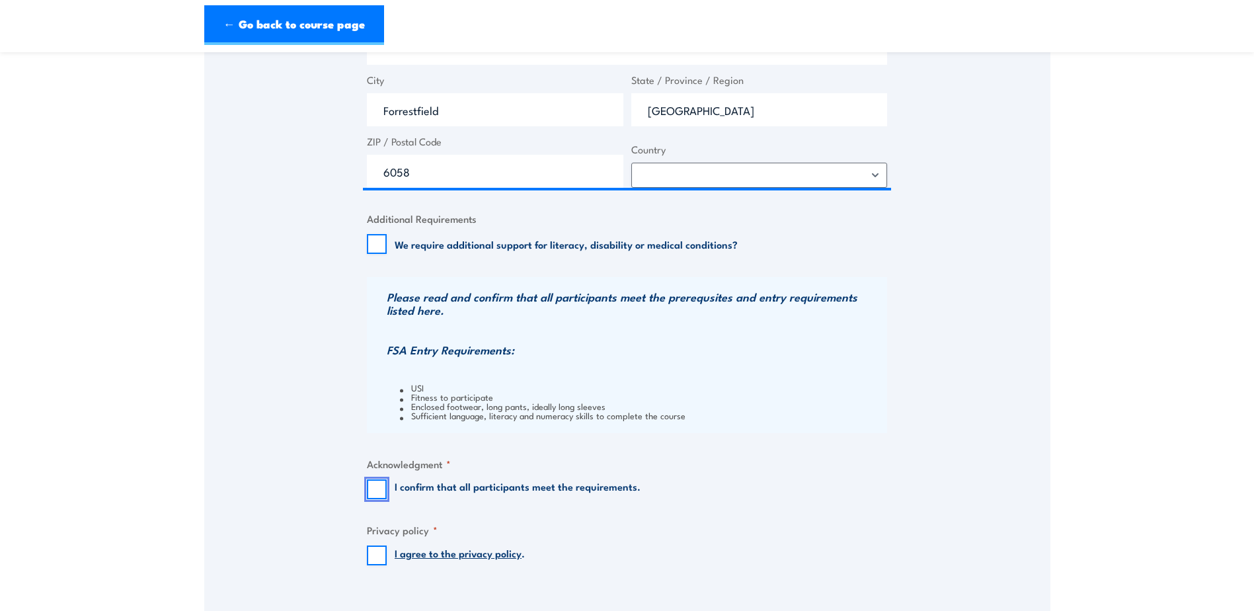
click at [371, 483] on input "I confirm that all participants meet the requirements." at bounding box center [377, 489] width 20 height 20
checkbox input "true"
drag, startPoint x: 375, startPoint y: 549, endPoint x: 392, endPoint y: 548, distance: 16.5
click at [377, 549] on input "I agree to the privacy policy ." at bounding box center [377, 555] width 20 height 20
checkbox input "true"
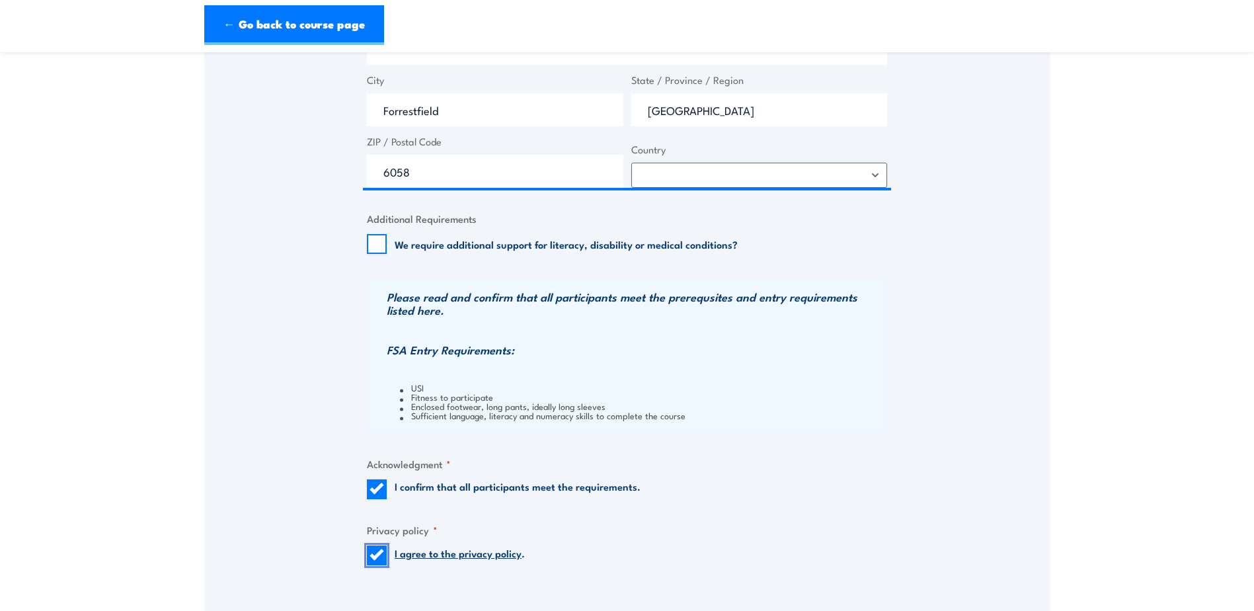
scroll to position [1124, 0]
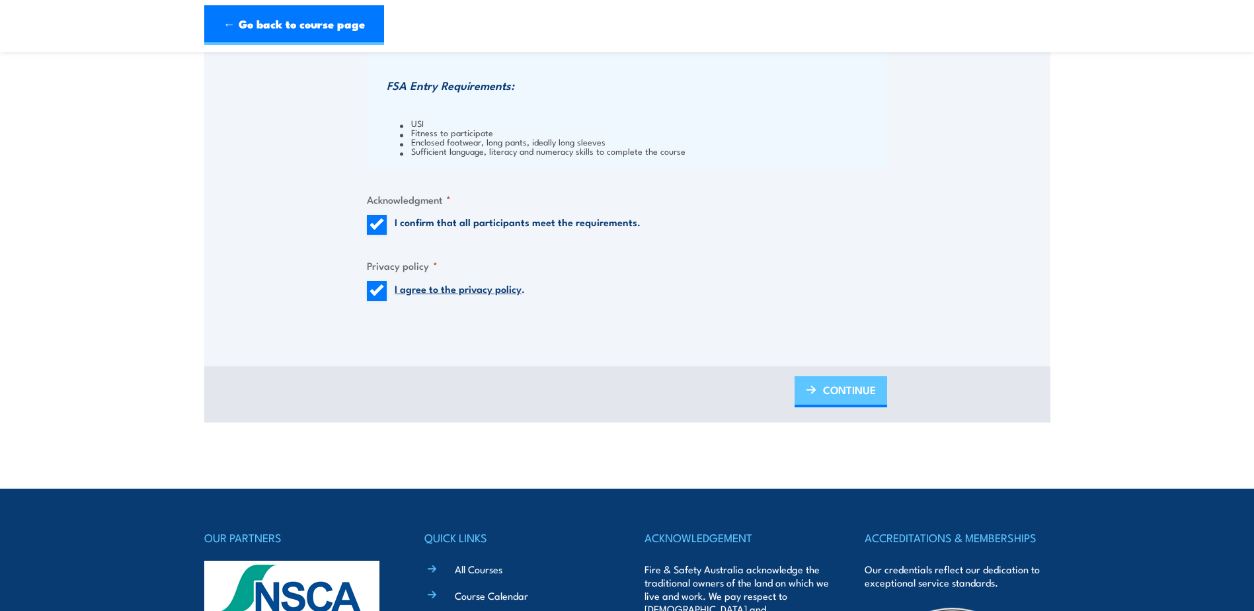
click at [872, 389] on span "CONTINUE" at bounding box center [849, 389] width 53 height 35
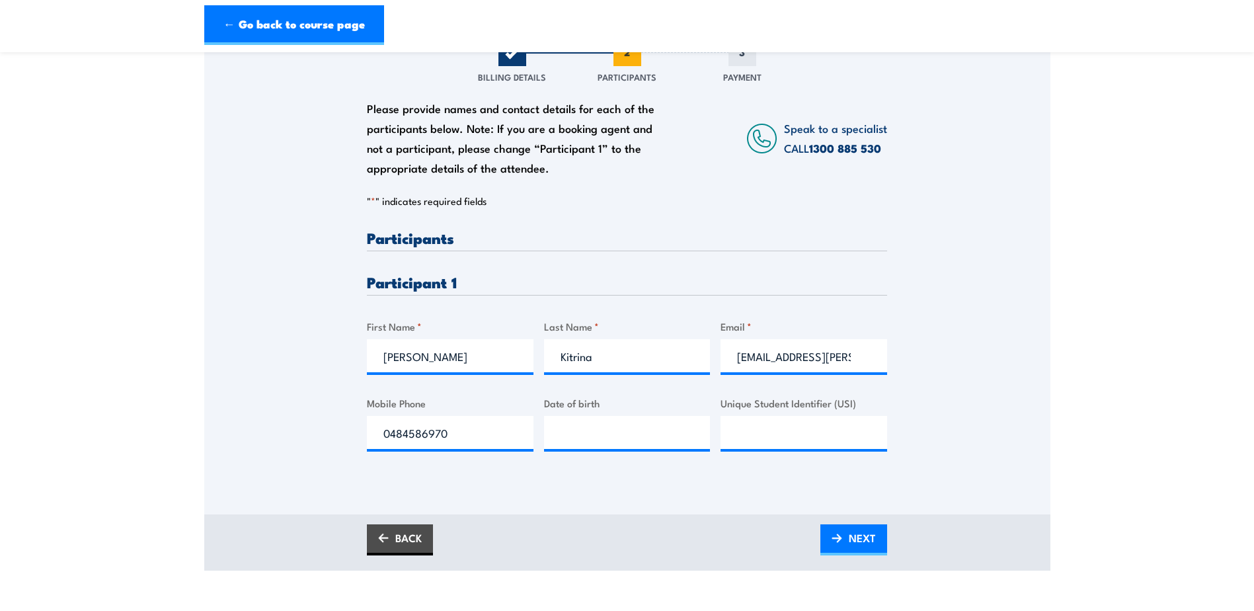
scroll to position [198, 0]
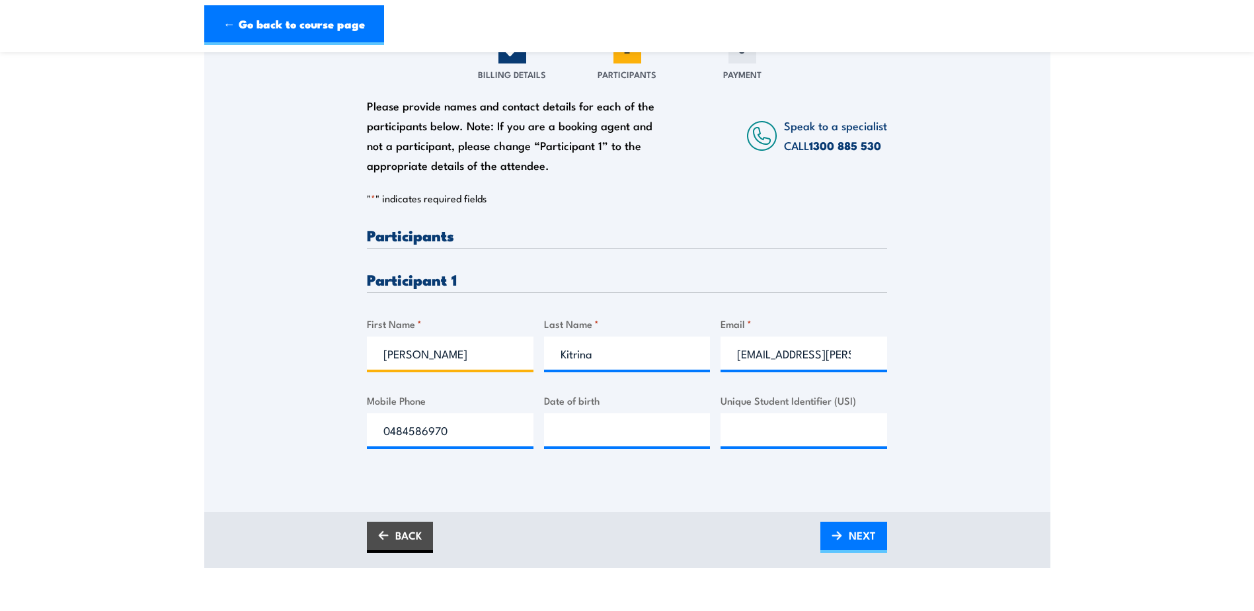
drag, startPoint x: 453, startPoint y: 351, endPoint x: 338, endPoint y: 364, distance: 116.4
click at [338, 364] on div "Please provide names and contact details for each of the participants below. No…" at bounding box center [627, 262] width 846 height 425
type input "Michael"
drag, startPoint x: 614, startPoint y: 349, endPoint x: 496, endPoint y: 349, distance: 117.7
click at [496, 349] on div "Please provide names and contact details for each of the participants below. No…" at bounding box center [627, 348] width 520 height 242
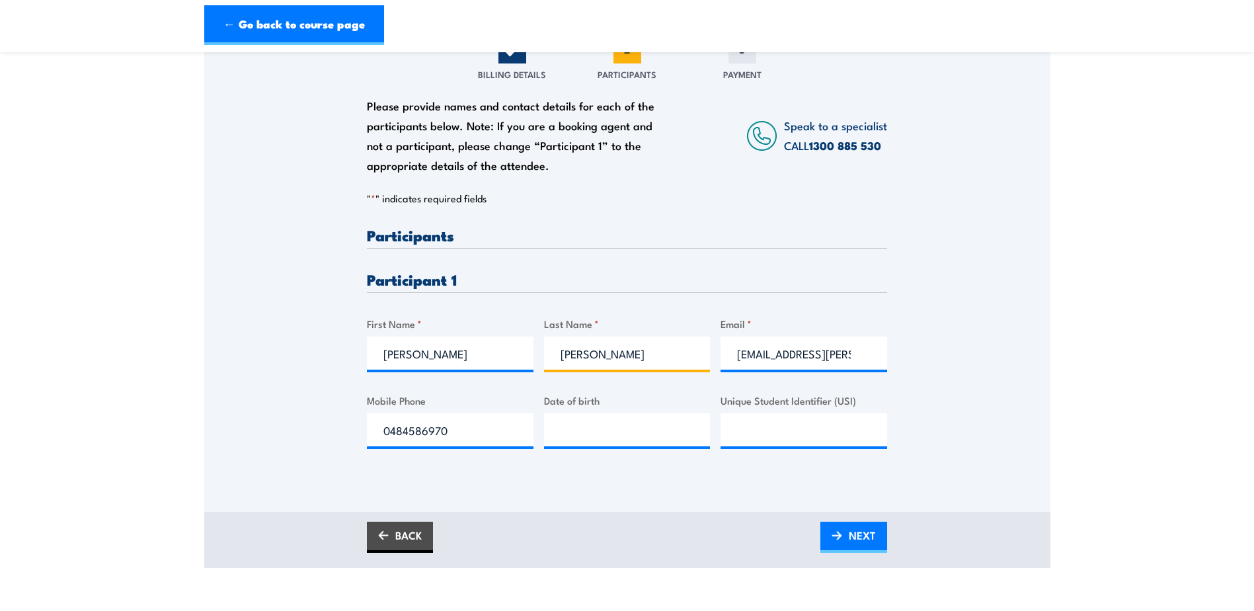
type input "Jackson"
click at [820, 362] on input "Kitrina.Callahan@aurizon.com.au" at bounding box center [804, 352] width 167 height 33
drag, startPoint x: 816, startPoint y: 352, endPoint x: 701, endPoint y: 358, distance: 115.2
click at [701, 358] on div "Please provide names and contact details for each of the participants below. No…" at bounding box center [627, 348] width 520 height 242
type input "Michael.Jackson@aurizon.com.au"
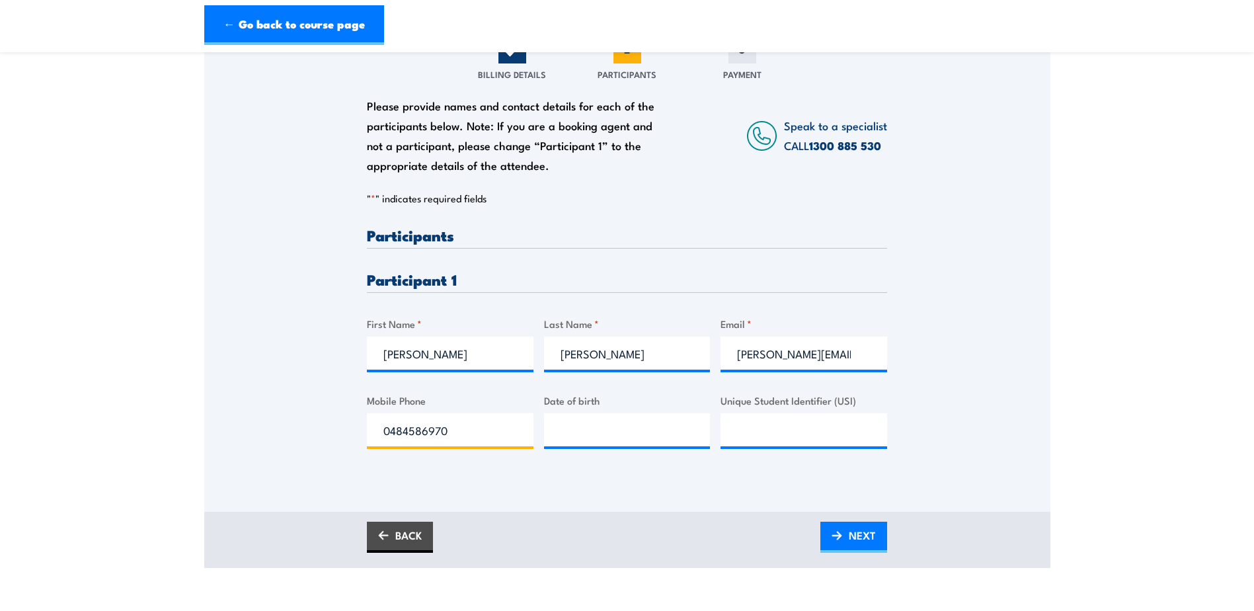
click at [445, 434] on input "0484586970" at bounding box center [450, 429] width 167 height 33
drag, startPoint x: 424, startPoint y: 431, endPoint x: 297, endPoint y: 441, distance: 126.7
click at [297, 441] on div "Please provide names and contact details for each of the participants below. No…" at bounding box center [627, 262] width 846 height 425
paste input "27383574"
type input "0427383574"
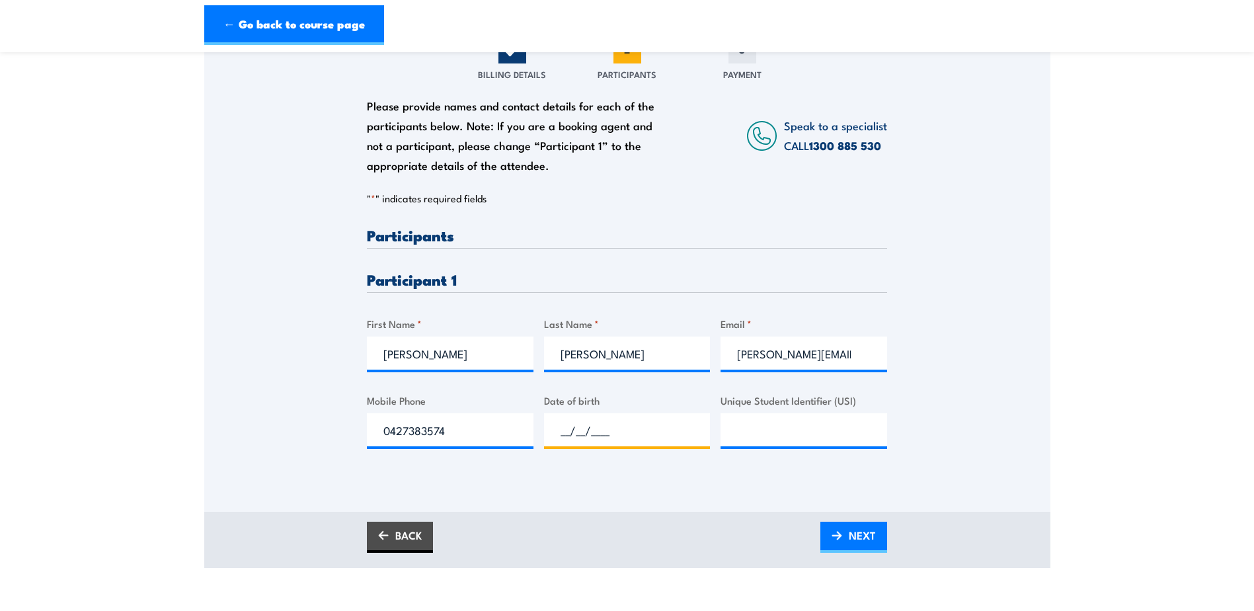
click at [624, 434] on input "__/__/____" at bounding box center [627, 429] width 167 height 33
click at [565, 430] on input "__/__/____" at bounding box center [627, 429] width 167 height 33
type input "09/02/1966"
drag, startPoint x: 764, startPoint y: 434, endPoint x: 771, endPoint y: 432, distance: 7.4
click at [764, 432] on input "Unique Student Identifier (USI)" at bounding box center [804, 429] width 167 height 33
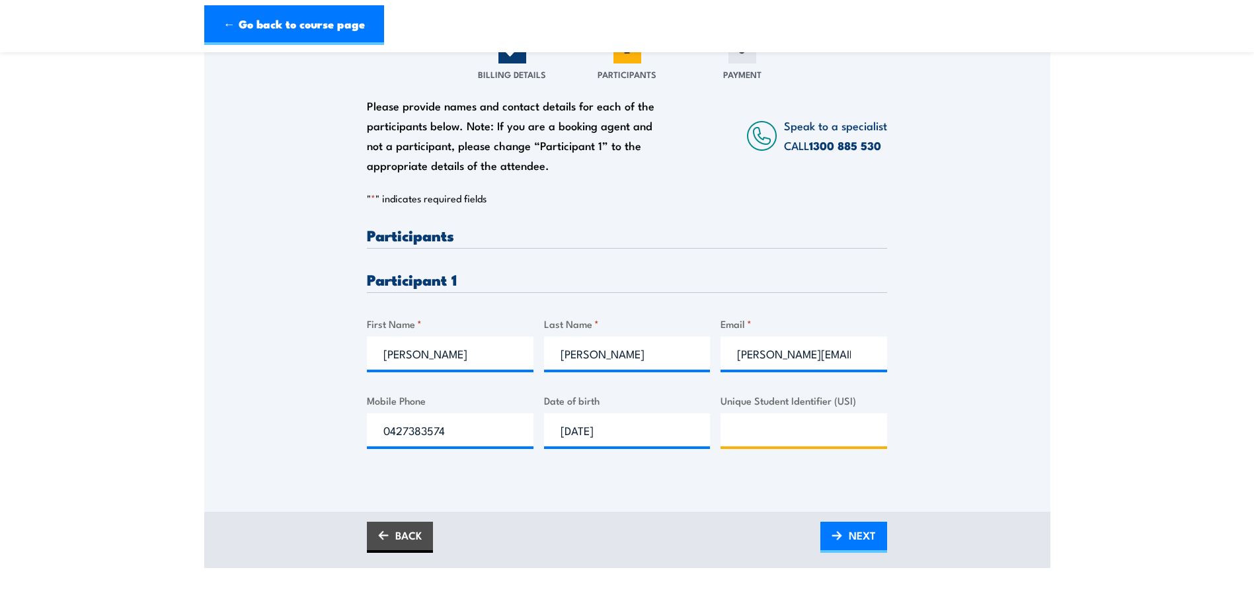
paste input "7PSYGKYMU2"
type input "7PSYGKYMU2"
click at [853, 535] on span "NEXT" at bounding box center [862, 535] width 27 height 35
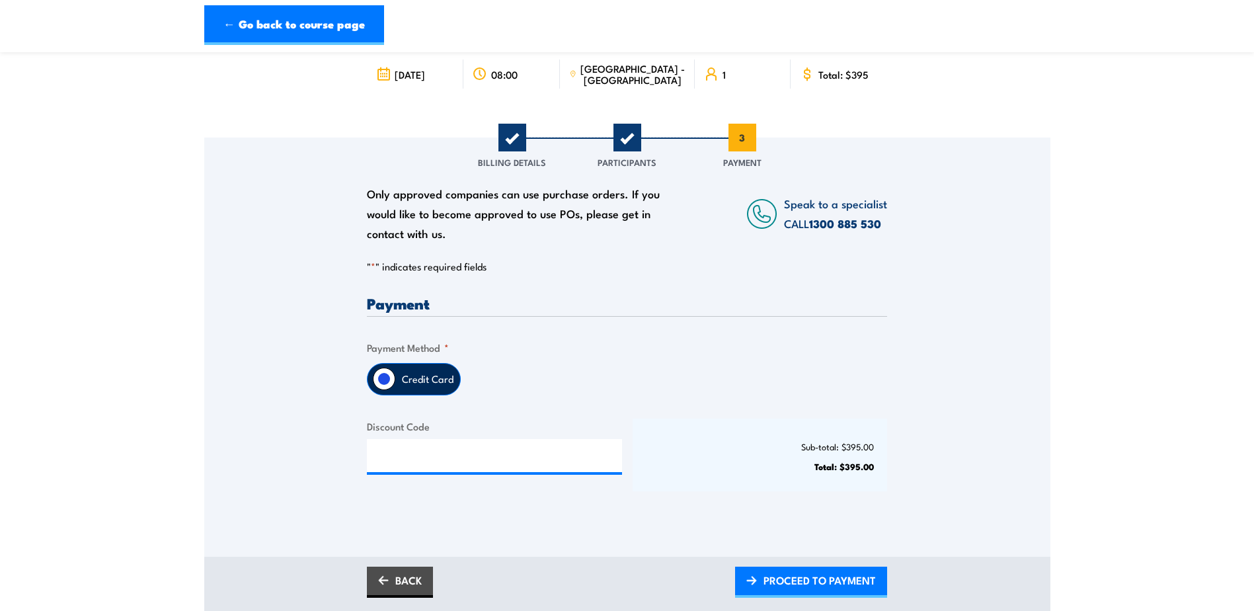
scroll to position [264, 0]
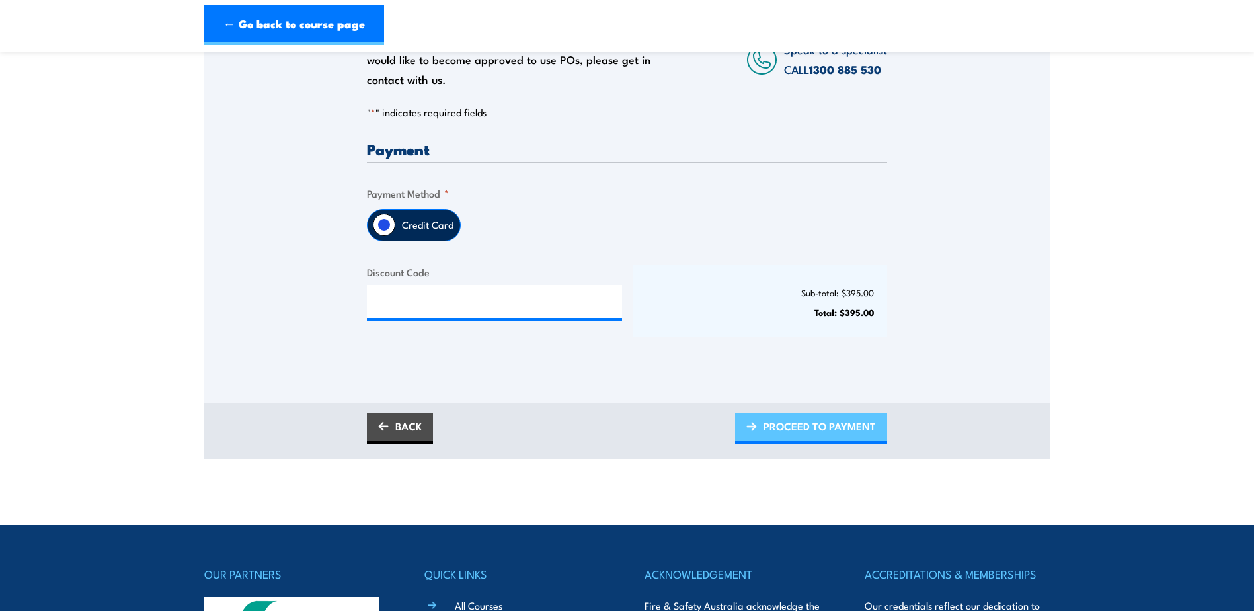
click at [808, 426] on span "PROCEED TO PAYMENT" at bounding box center [820, 426] width 112 height 35
